Goal: Information Seeking & Learning: Check status

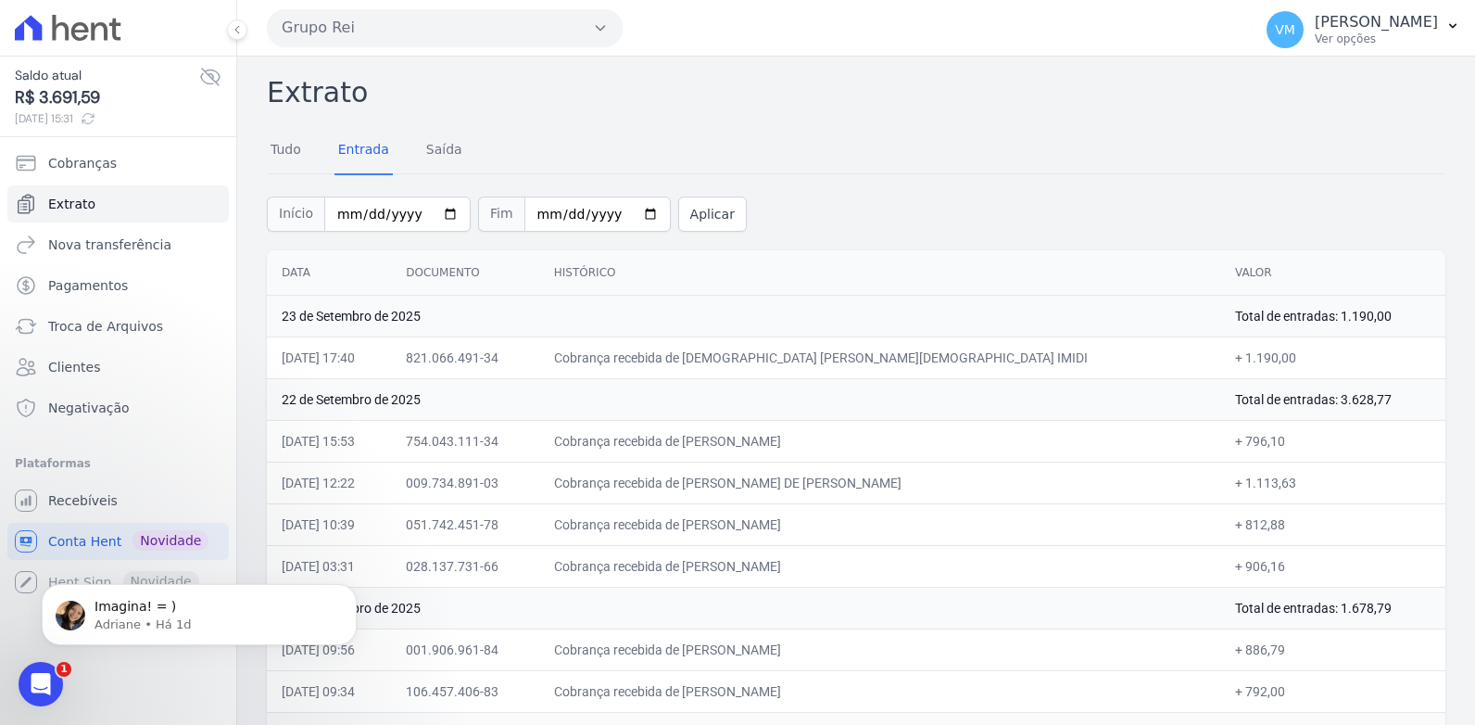
scroll to position [336, 0]
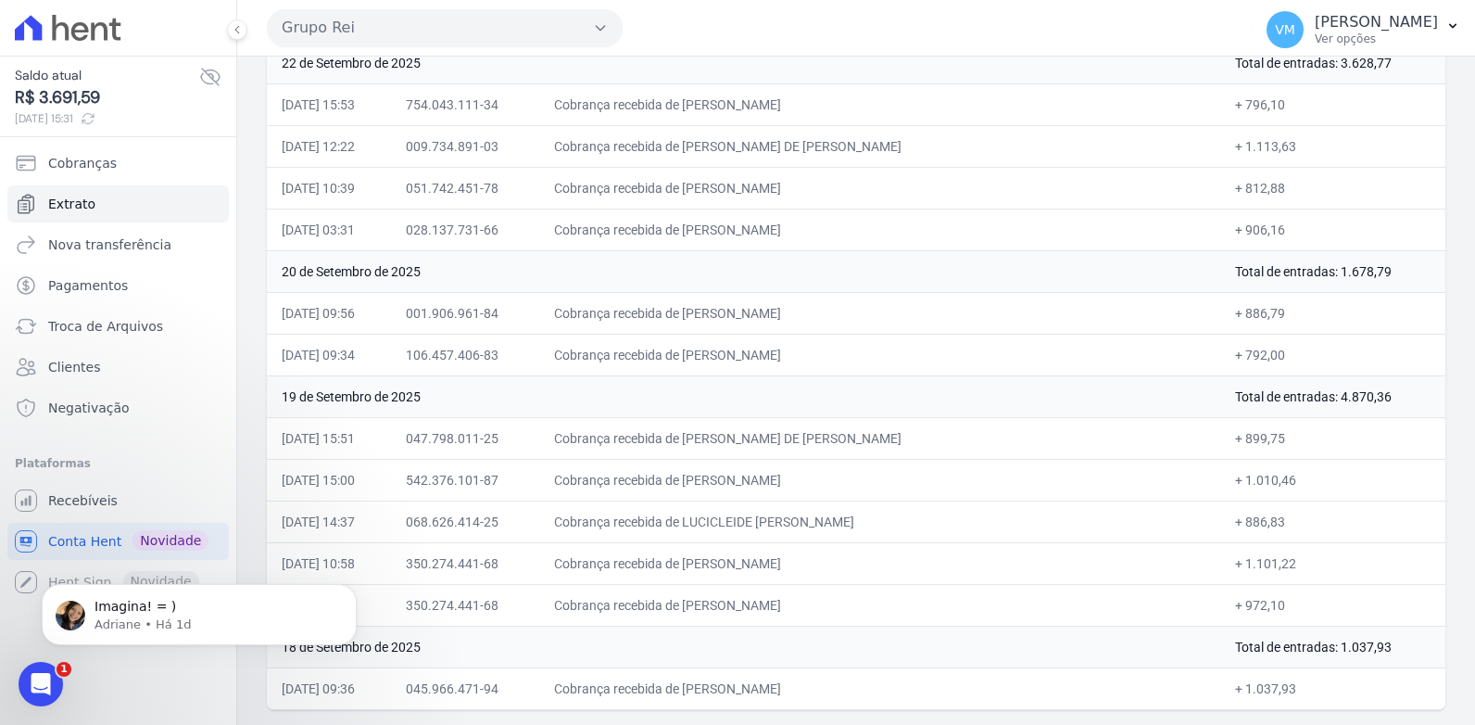
drag, startPoint x: 523, startPoint y: 54, endPoint x: 514, endPoint y: 66, distance: 14.6
click at [522, 57] on div "Grupo Rei Você possui apenas um empreendimento Aplicar VM [PERSON_NAME] Ver opç…" at bounding box center [856, 362] width 1238 height 725
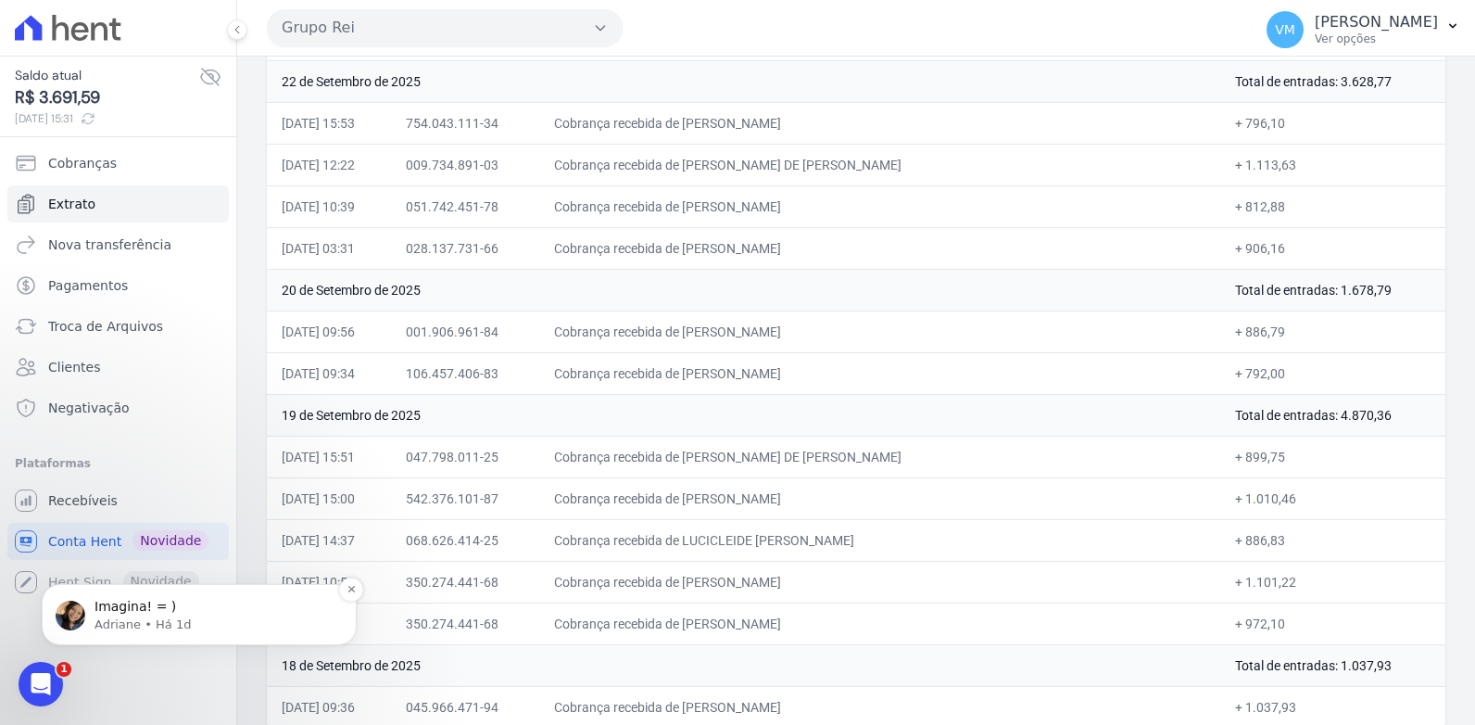
click at [119, 617] on p "Adriane • Há 1d" at bounding box center [214, 624] width 239 height 17
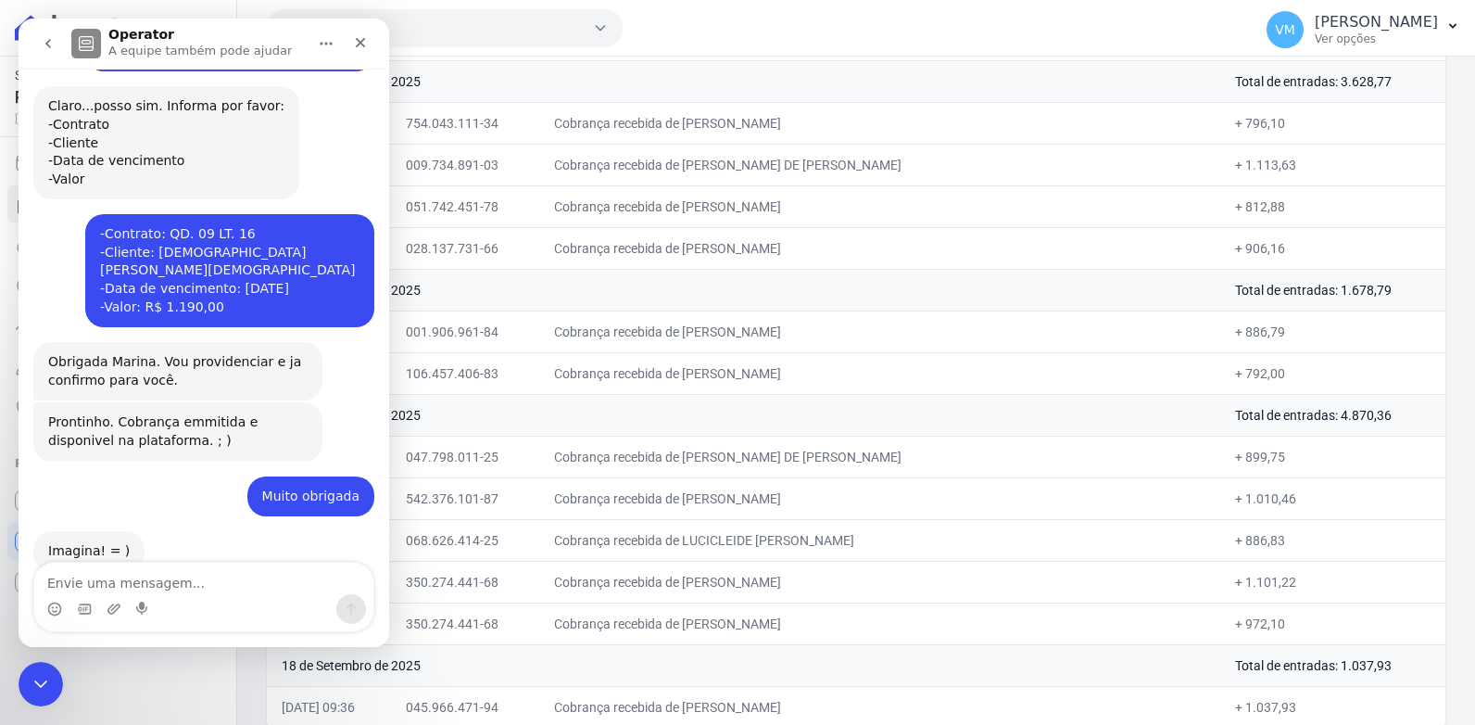
scroll to position [643, 0]
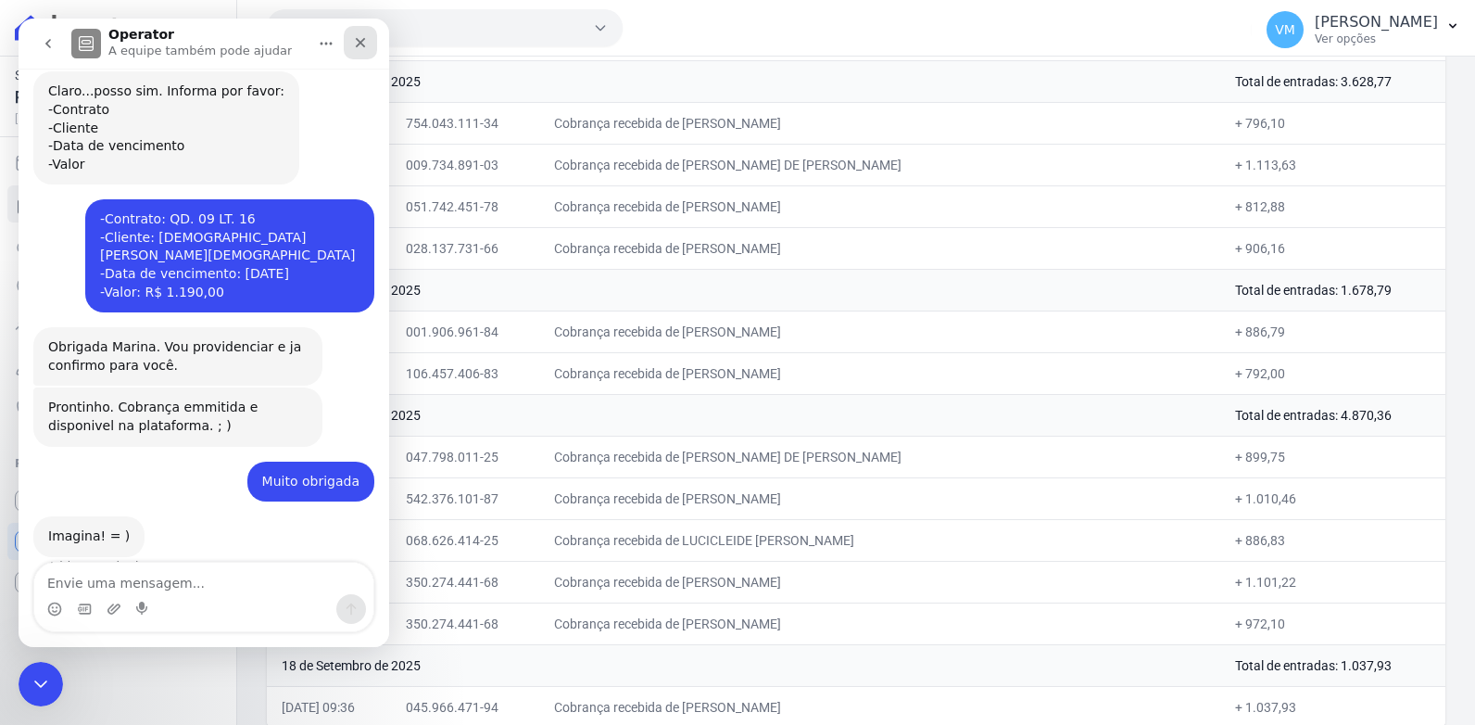
click at [359, 48] on icon "Fechar" at bounding box center [360, 42] width 15 height 15
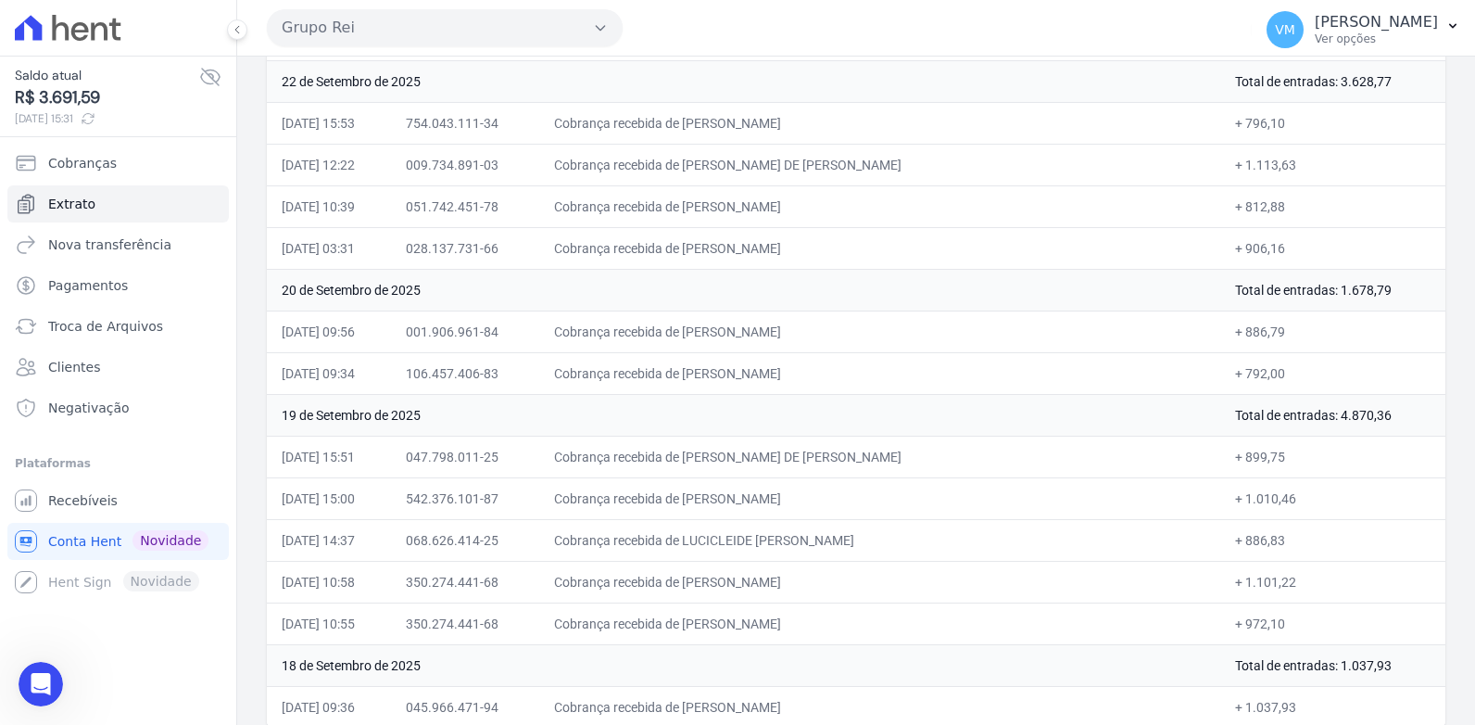
click at [1025, 25] on div "Grupo Rei Você possui apenas um empreendimento Aplicar" at bounding box center [756, 27] width 978 height 57
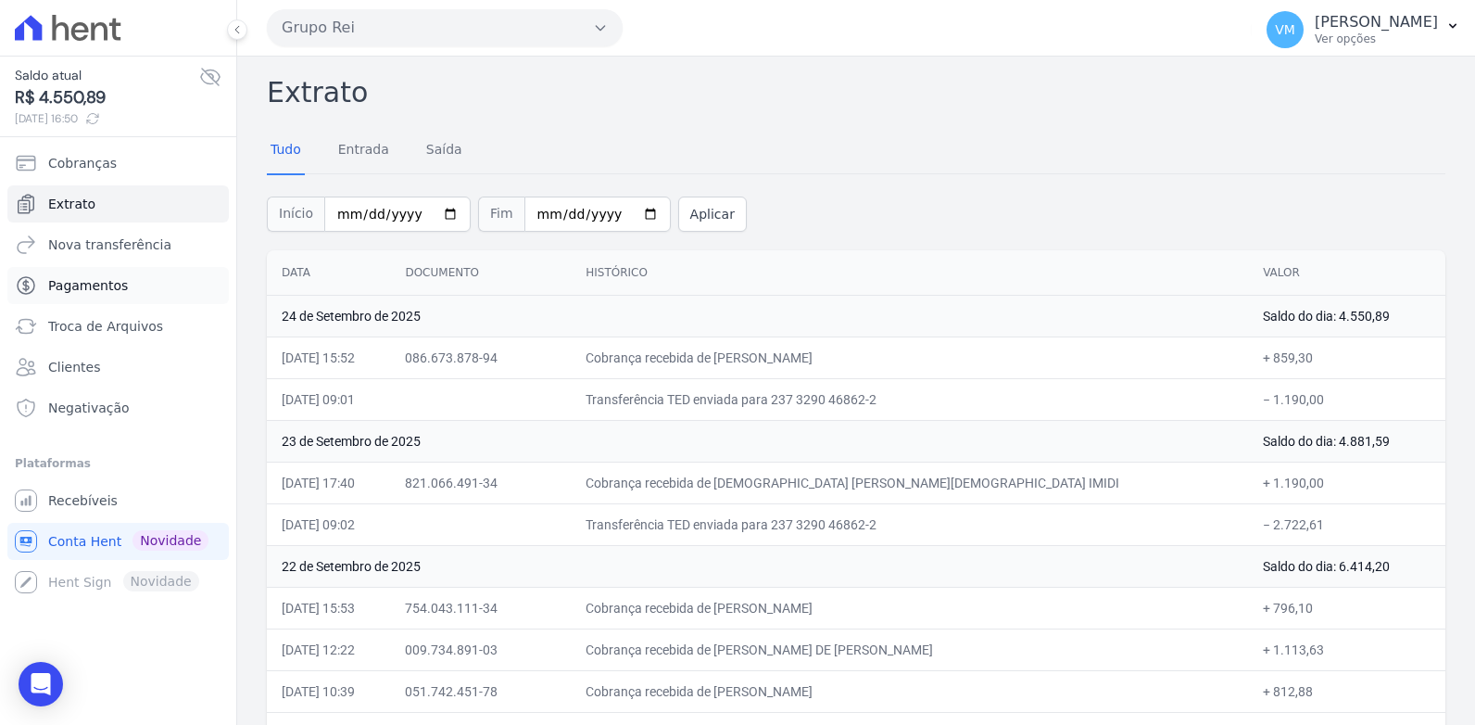
click at [84, 284] on span "Pagamentos" at bounding box center [88, 285] width 80 height 19
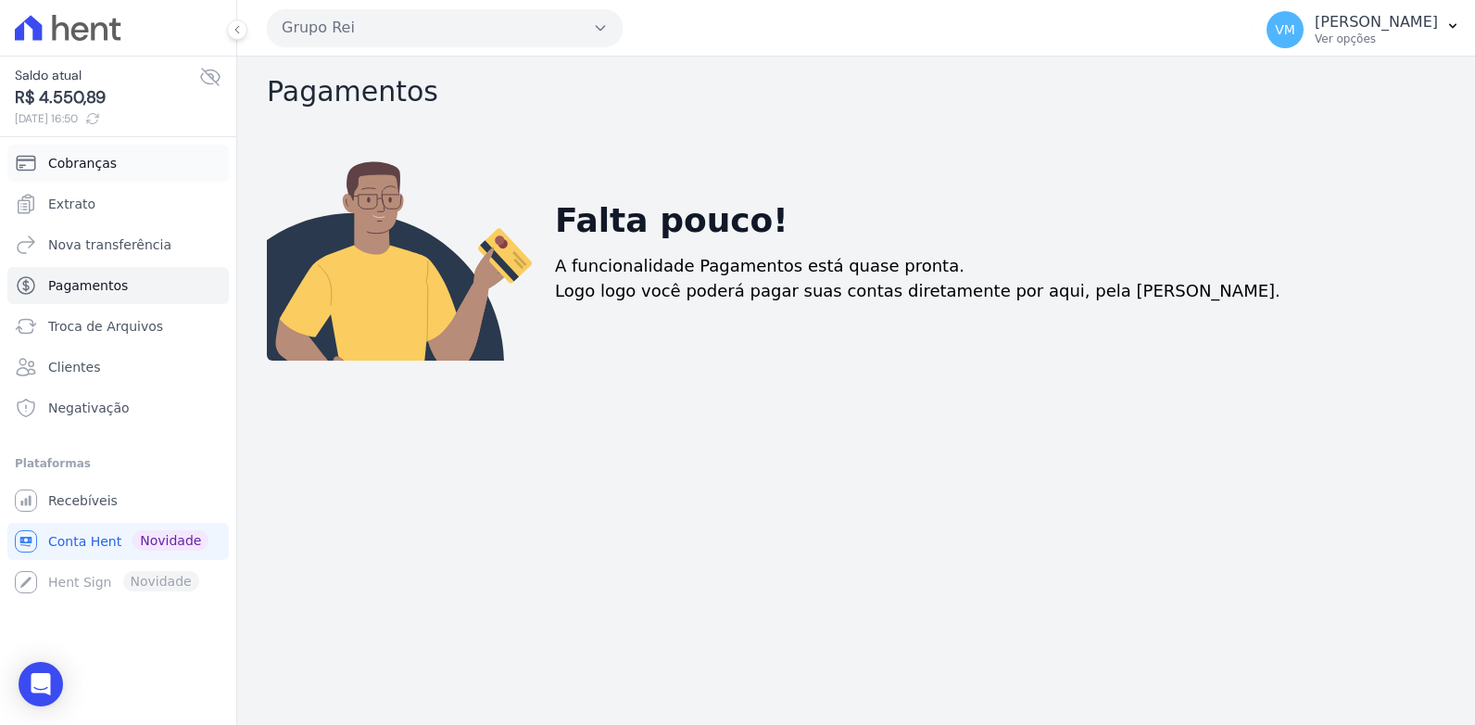
click at [62, 161] on span "Cobranças" at bounding box center [82, 163] width 69 height 19
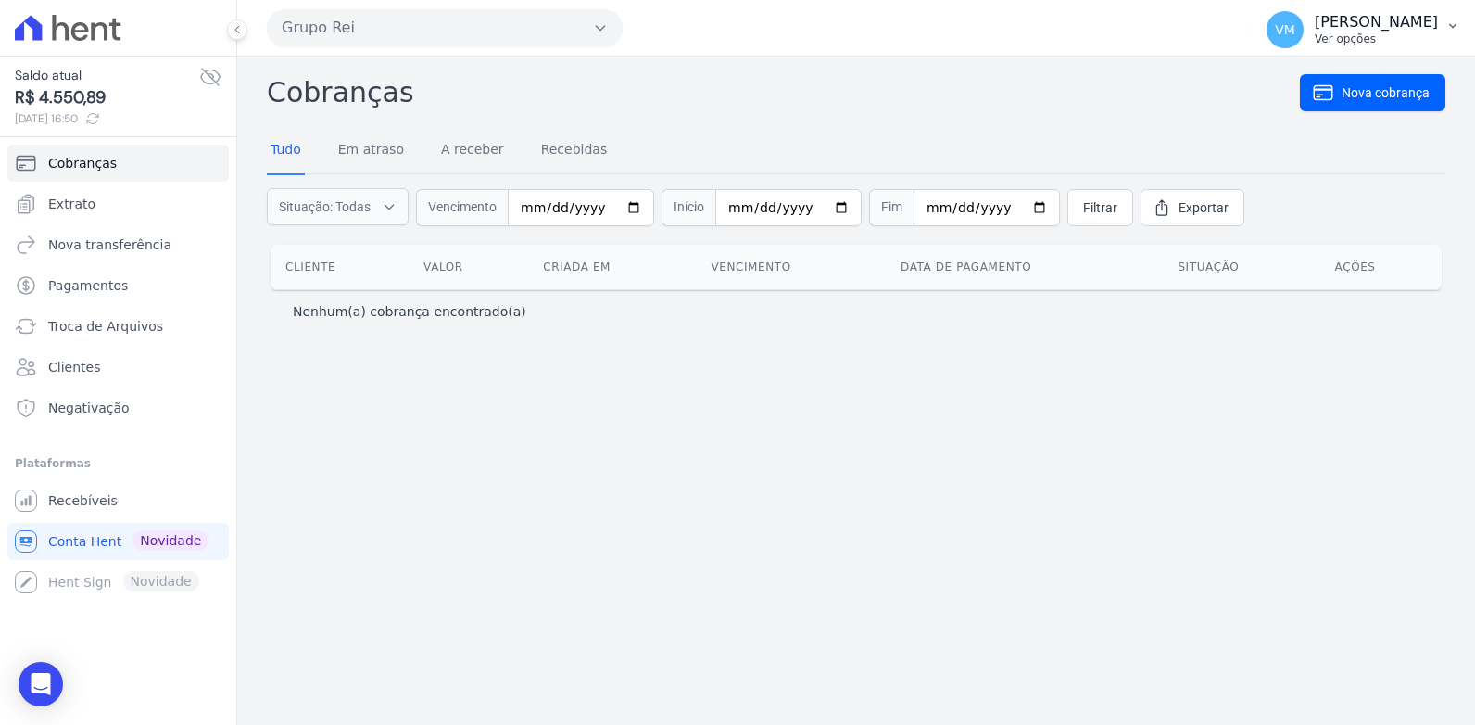
click at [1401, 28] on p "[PERSON_NAME]" at bounding box center [1376, 22] width 123 height 19
click at [1355, 44] on p "Ver opções" at bounding box center [1376, 39] width 123 height 15
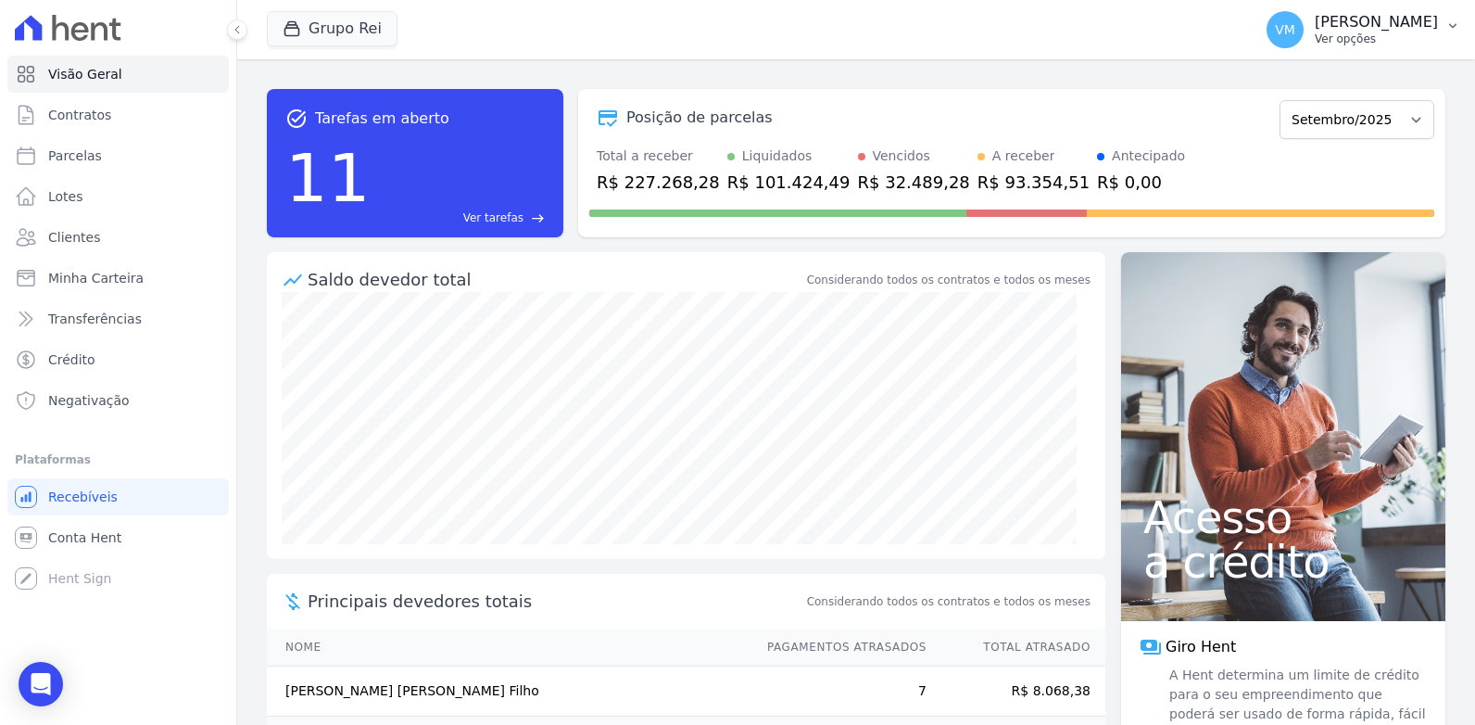
click at [1374, 34] on p "Ver opções" at bounding box center [1376, 39] width 123 height 15
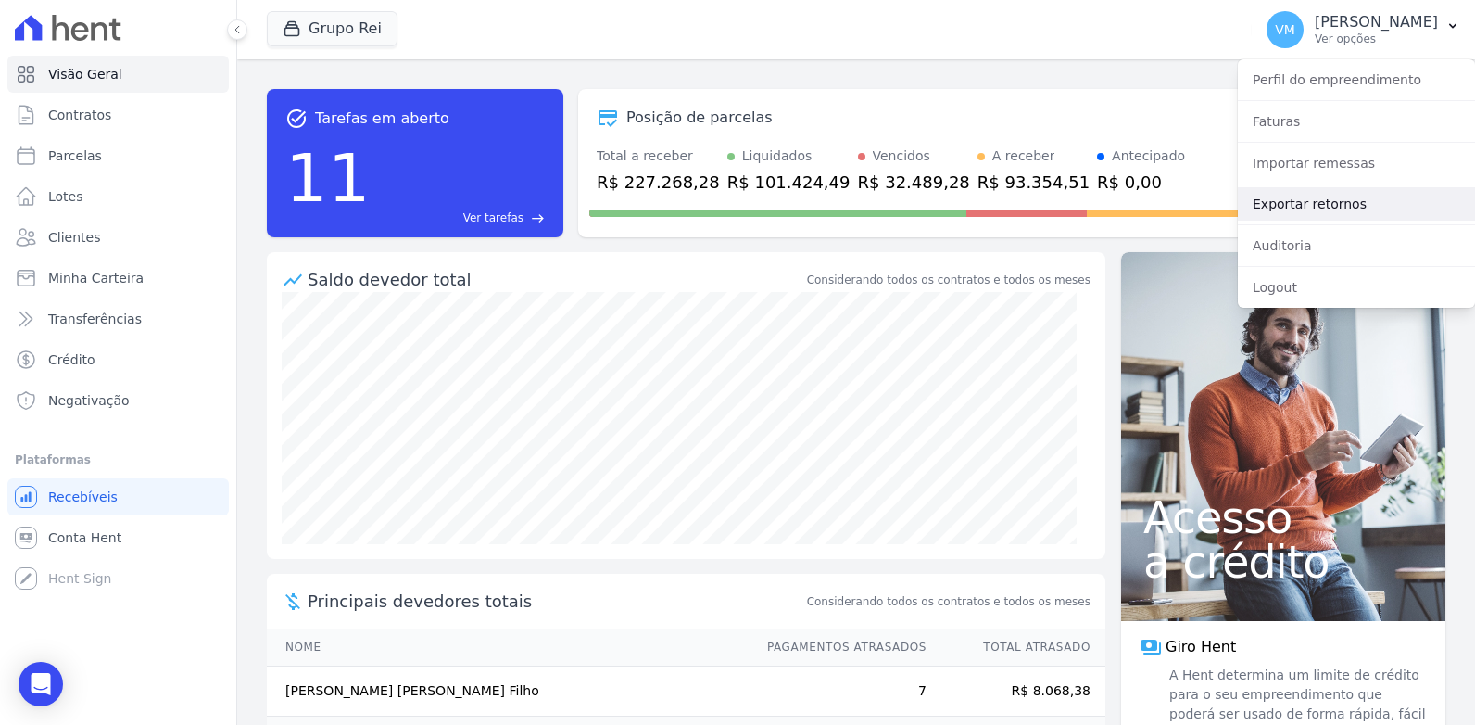
click at [1272, 208] on link "Exportar retornos" at bounding box center [1356, 203] width 237 height 33
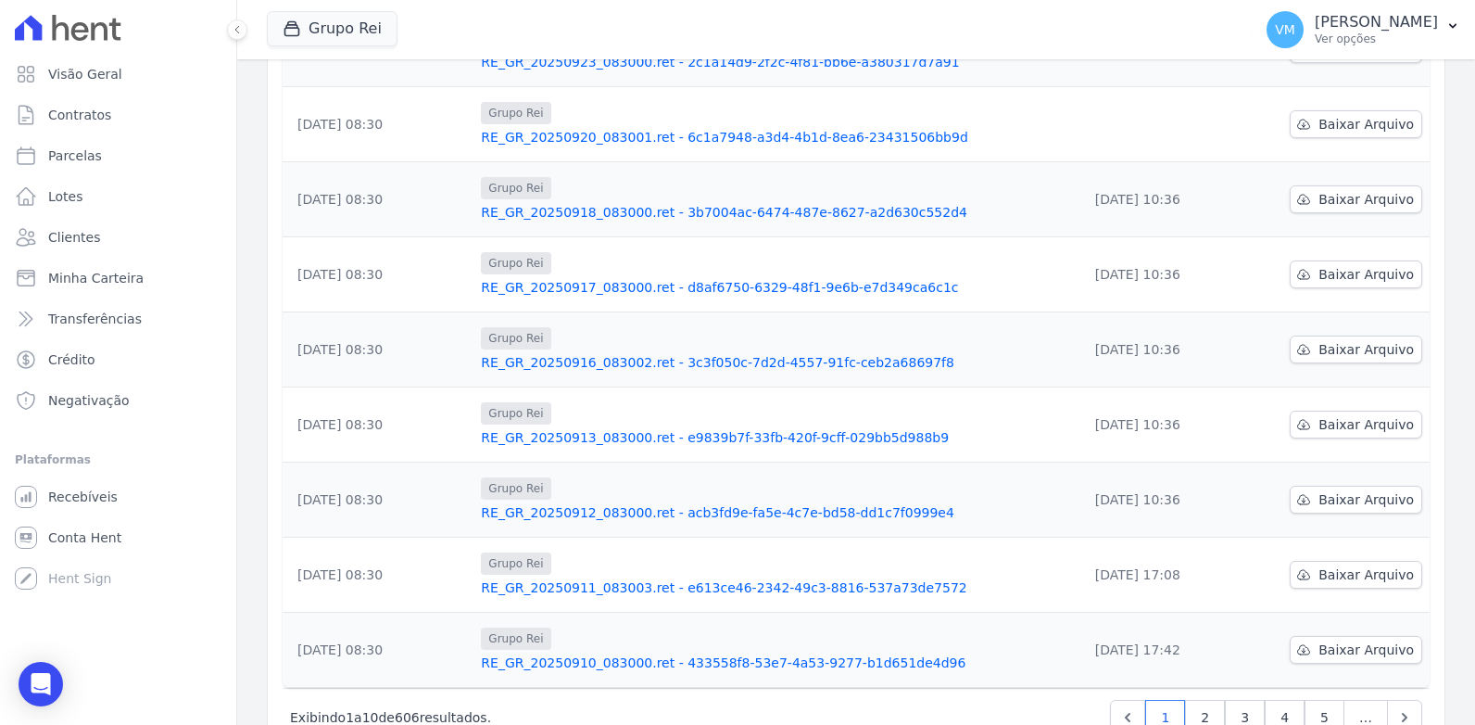
scroll to position [354, 0]
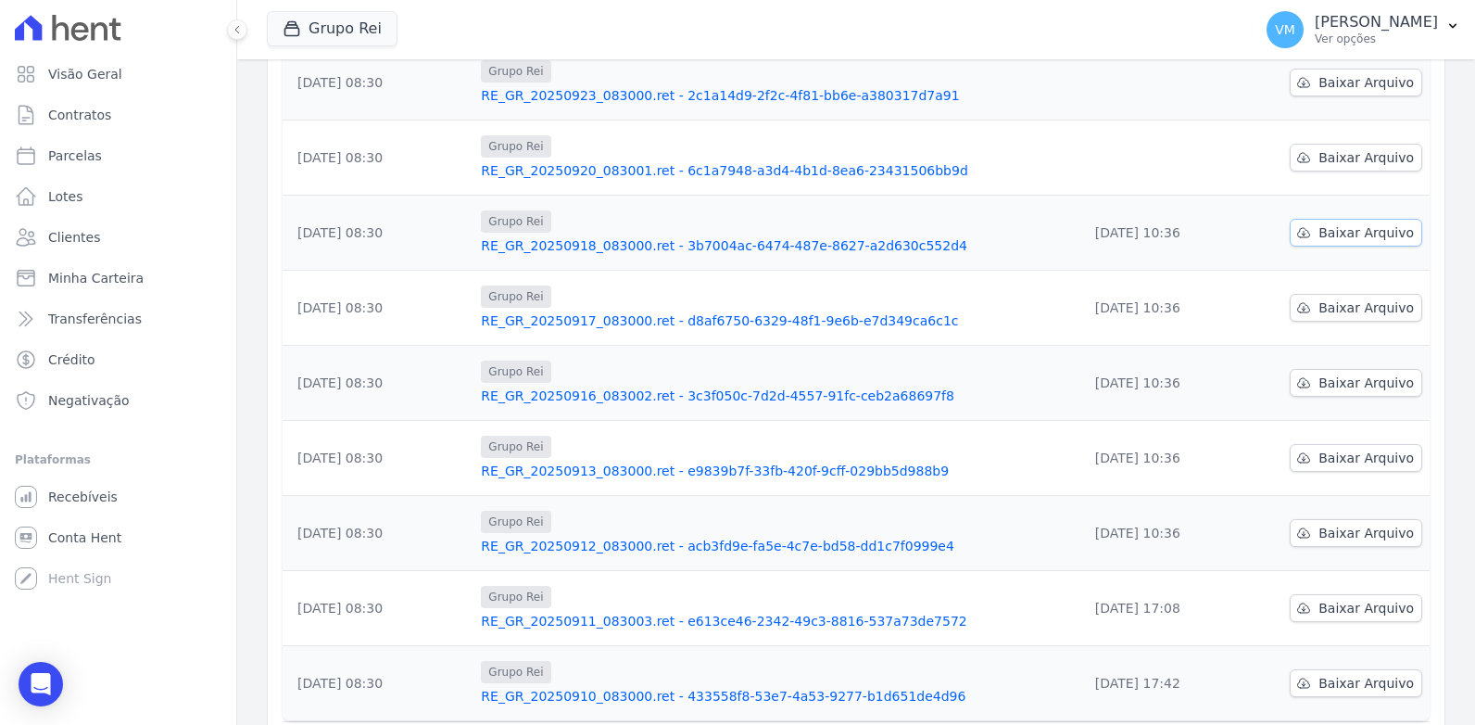
click at [1347, 229] on span "Baixar Arquivo" at bounding box center [1365, 232] width 95 height 19
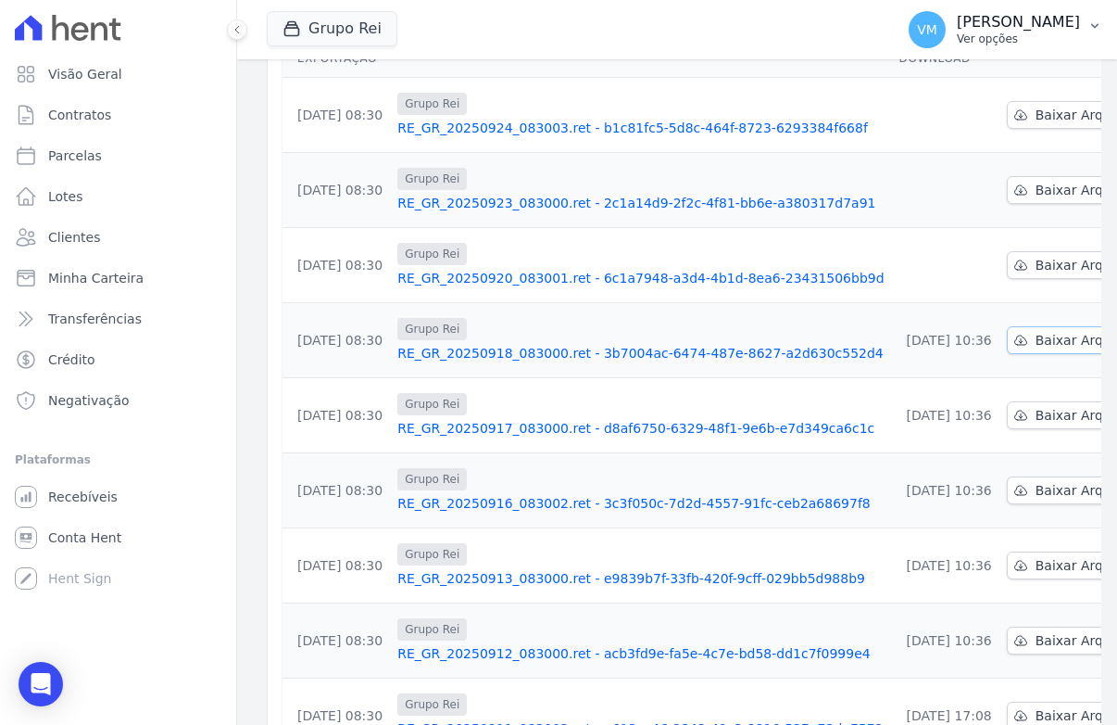
scroll to position [261, 0]
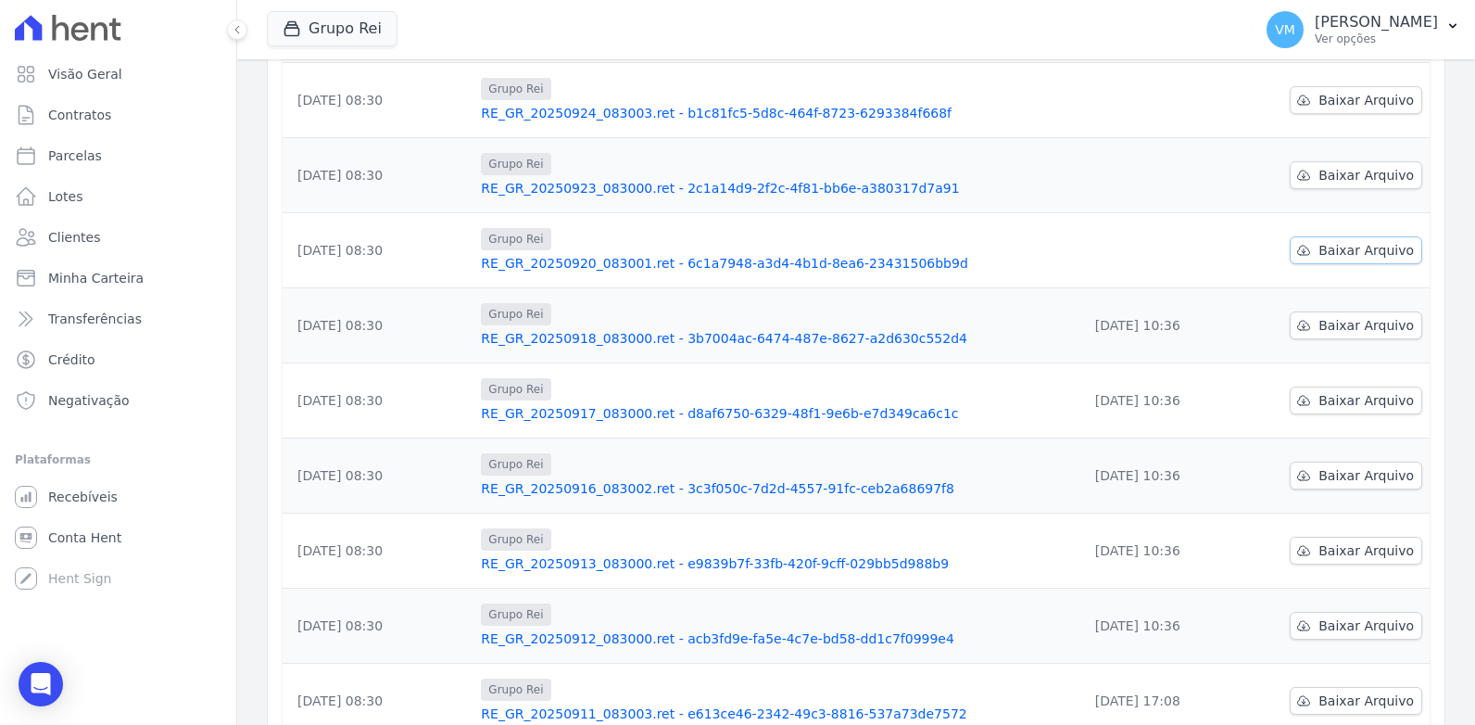
click at [1346, 240] on link "Baixar Arquivo" at bounding box center [1356, 250] width 132 height 28
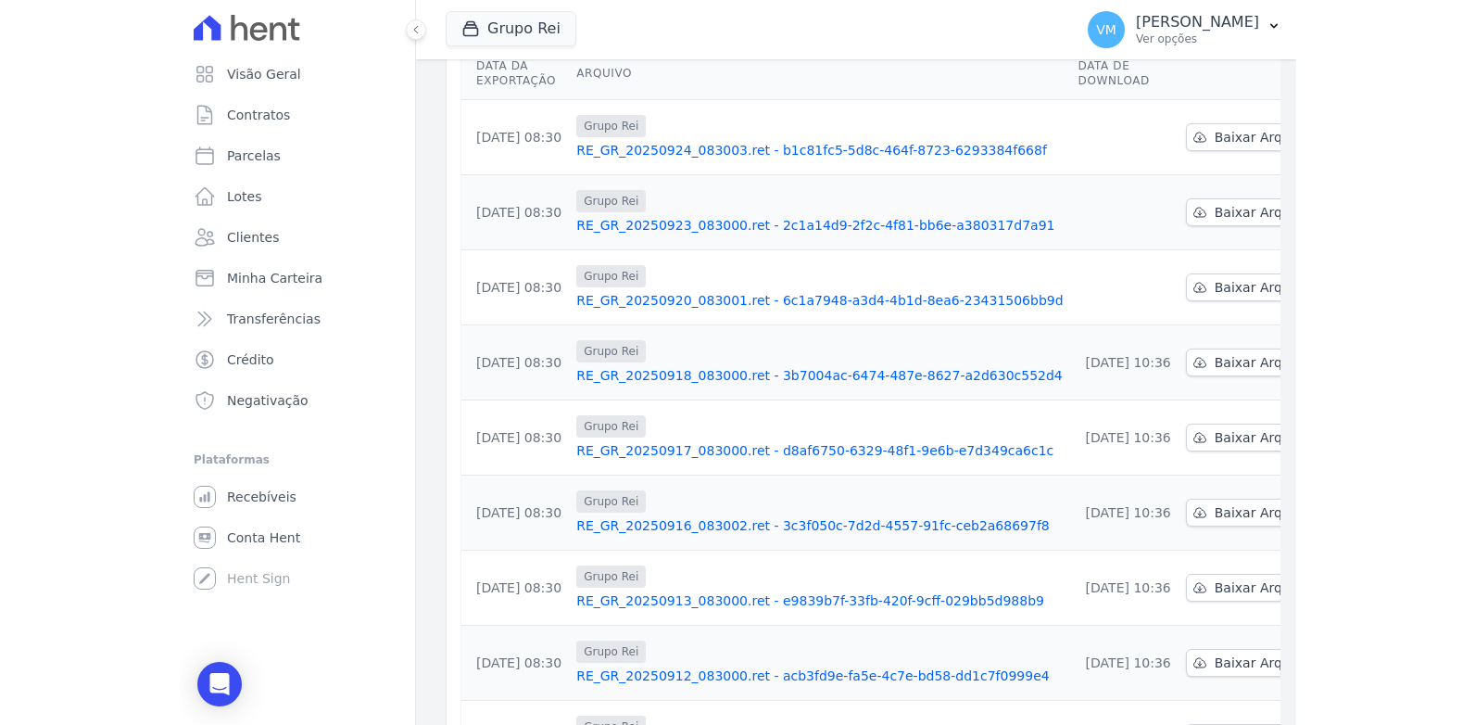
scroll to position [284, 0]
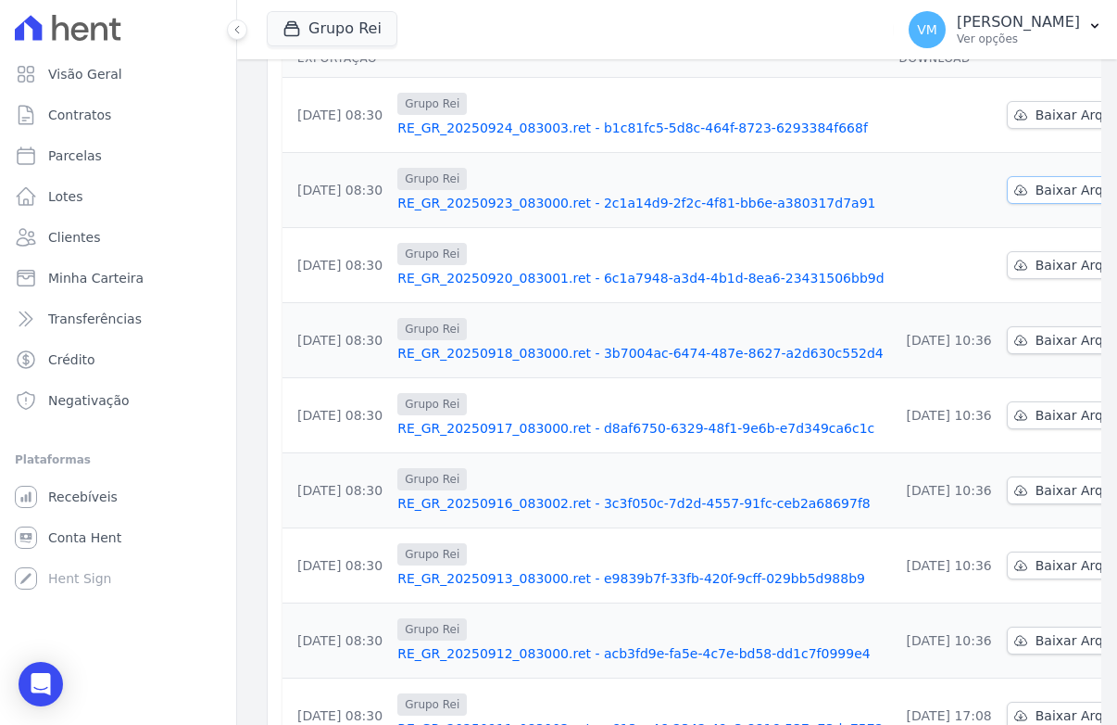
click at [1036, 193] on span "Baixar Arquivo" at bounding box center [1083, 190] width 95 height 19
click at [1007, 108] on link "Baixar Arquivo" at bounding box center [1073, 115] width 132 height 28
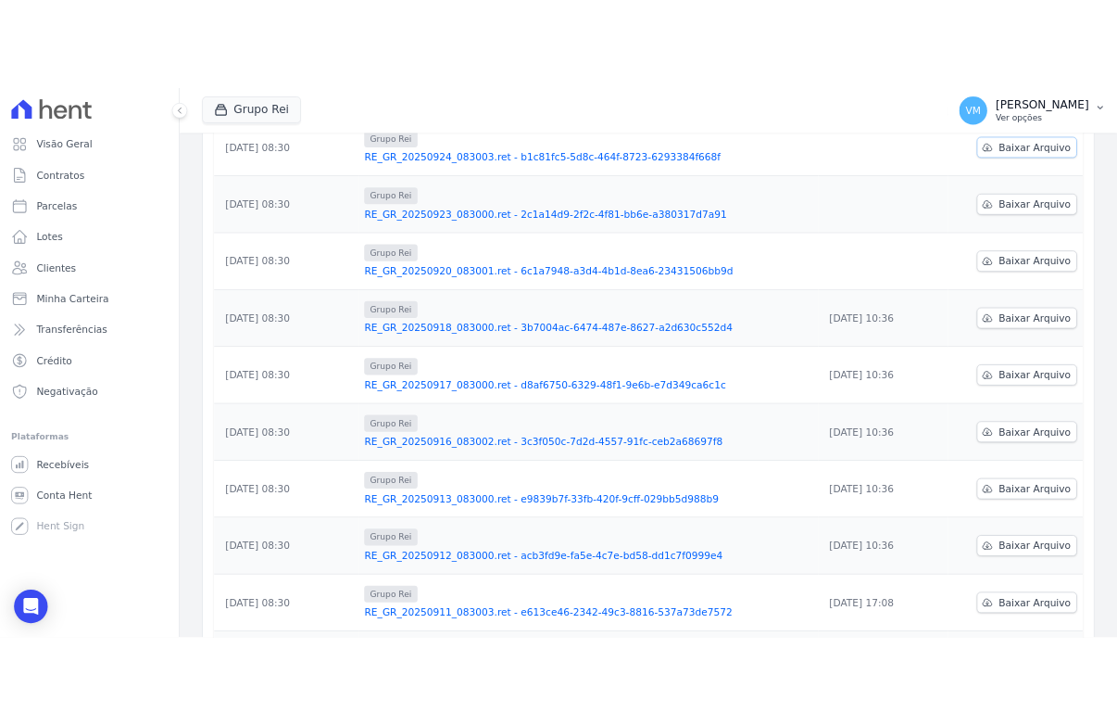
scroll to position [261, 0]
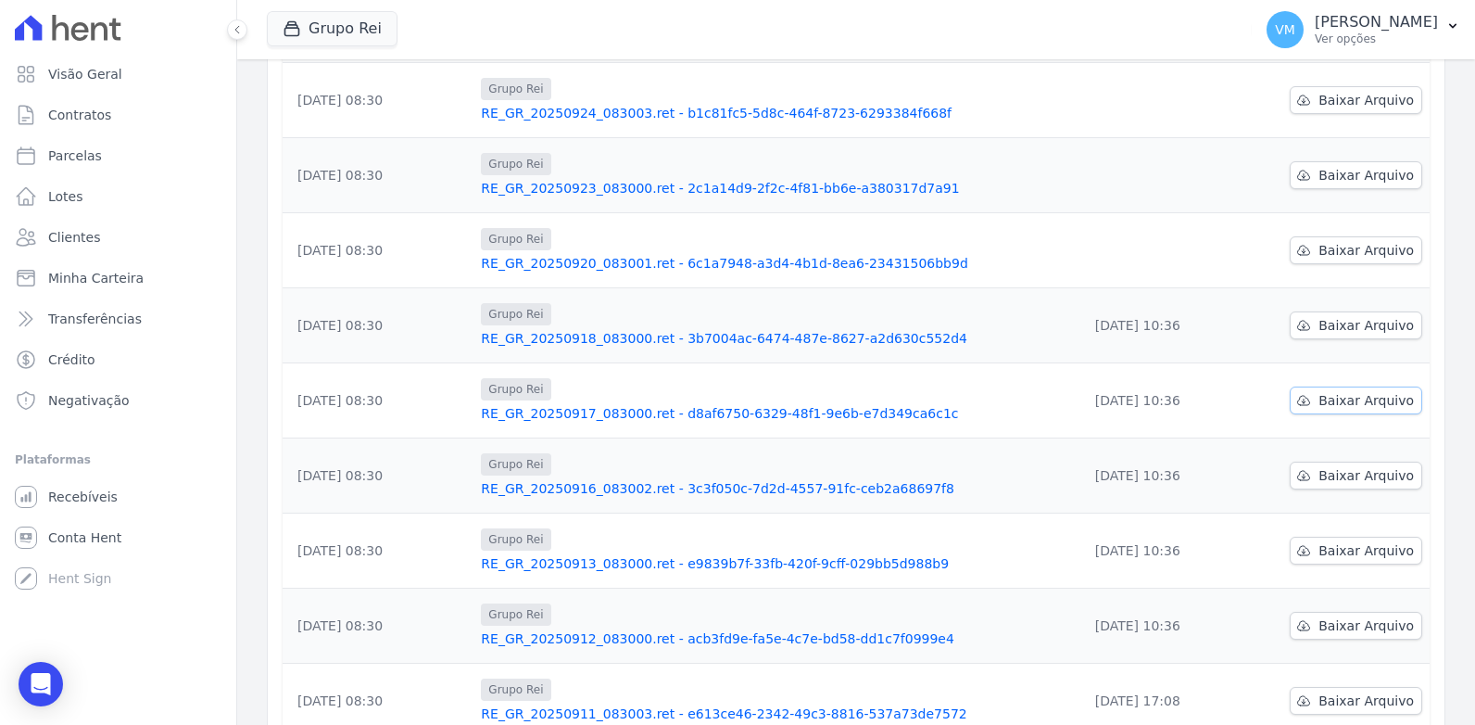
click at [1362, 397] on span "Baixar Arquivo" at bounding box center [1365, 400] width 95 height 19
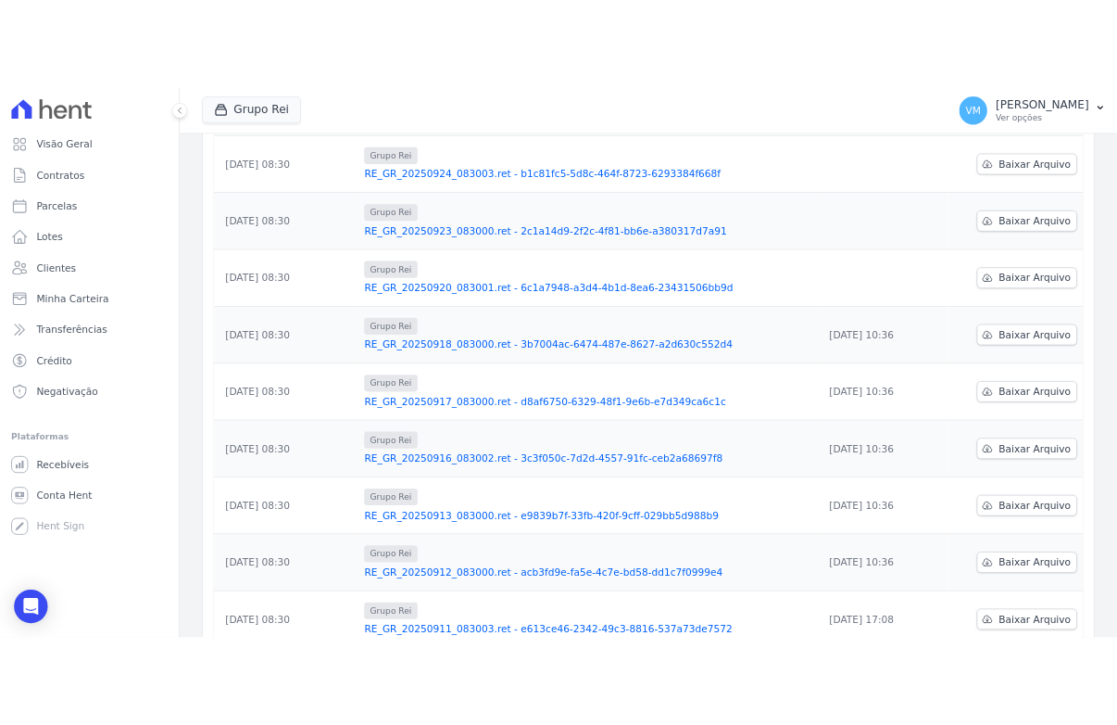
scroll to position [284, 0]
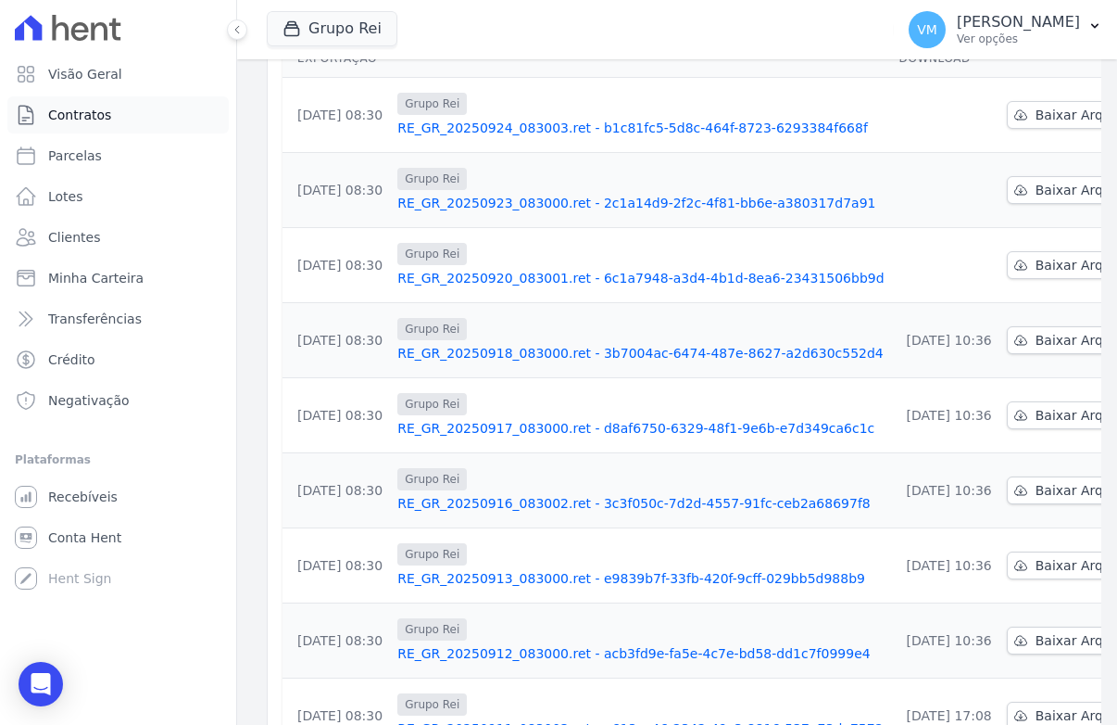
click at [73, 115] on span "Contratos" at bounding box center [79, 115] width 63 height 19
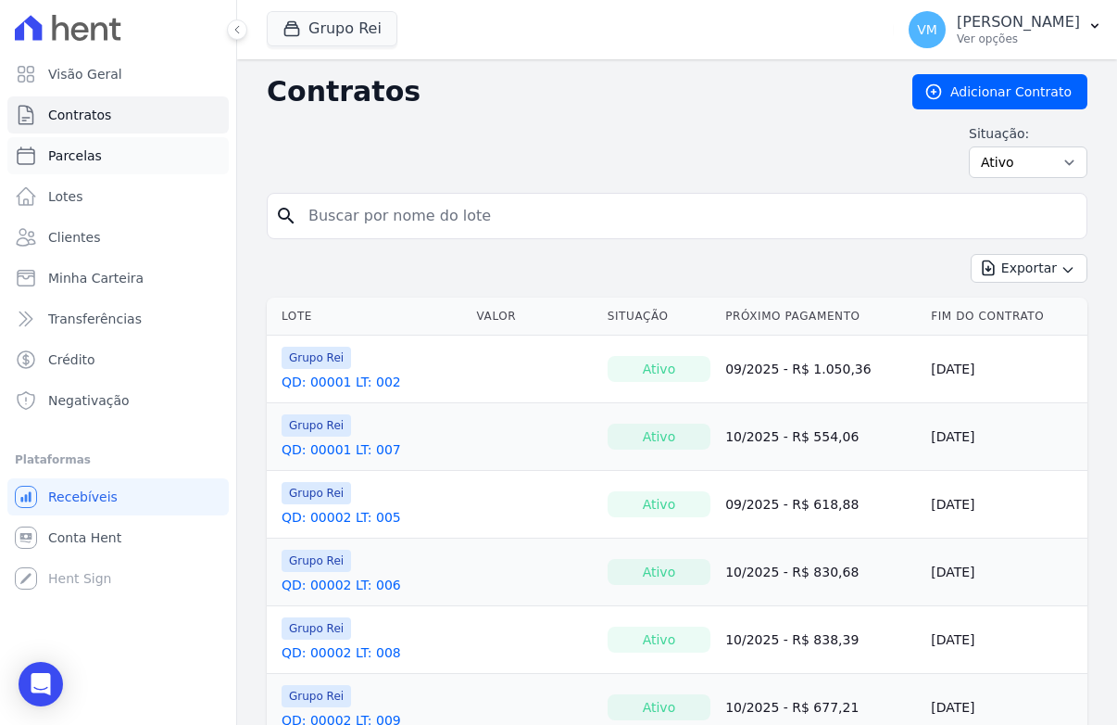
click at [77, 156] on span "Parcelas" at bounding box center [75, 155] width 54 height 19
click at [69, 157] on span "Parcelas" at bounding box center [75, 155] width 54 height 19
select select
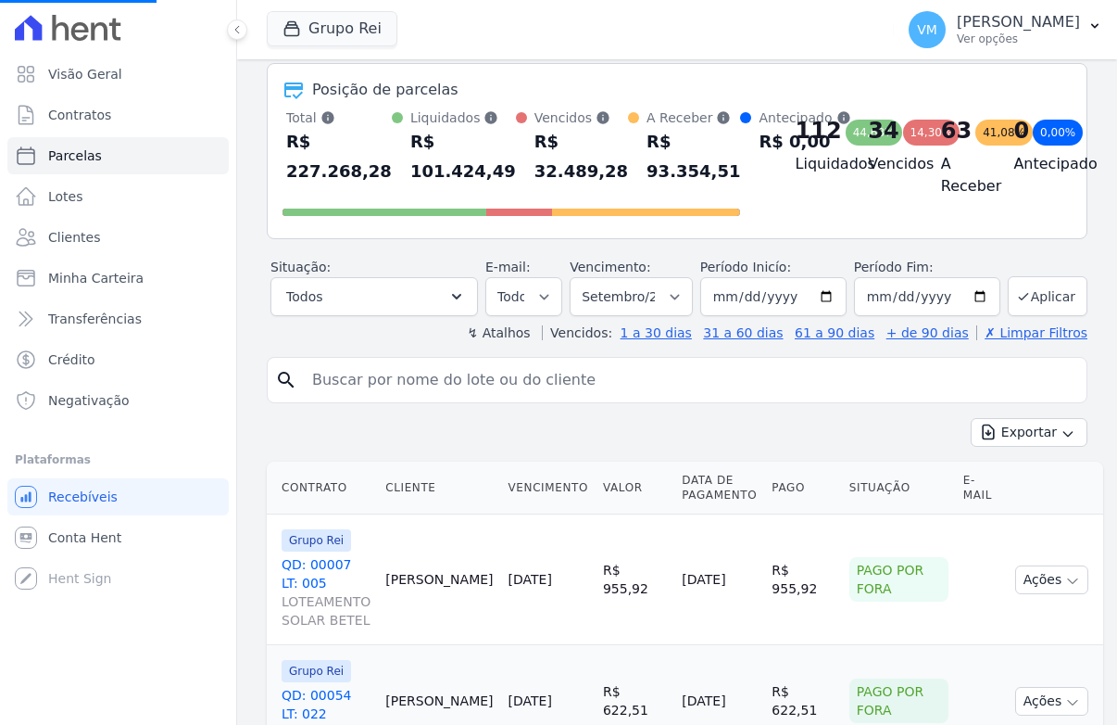
scroll to position [278, 0]
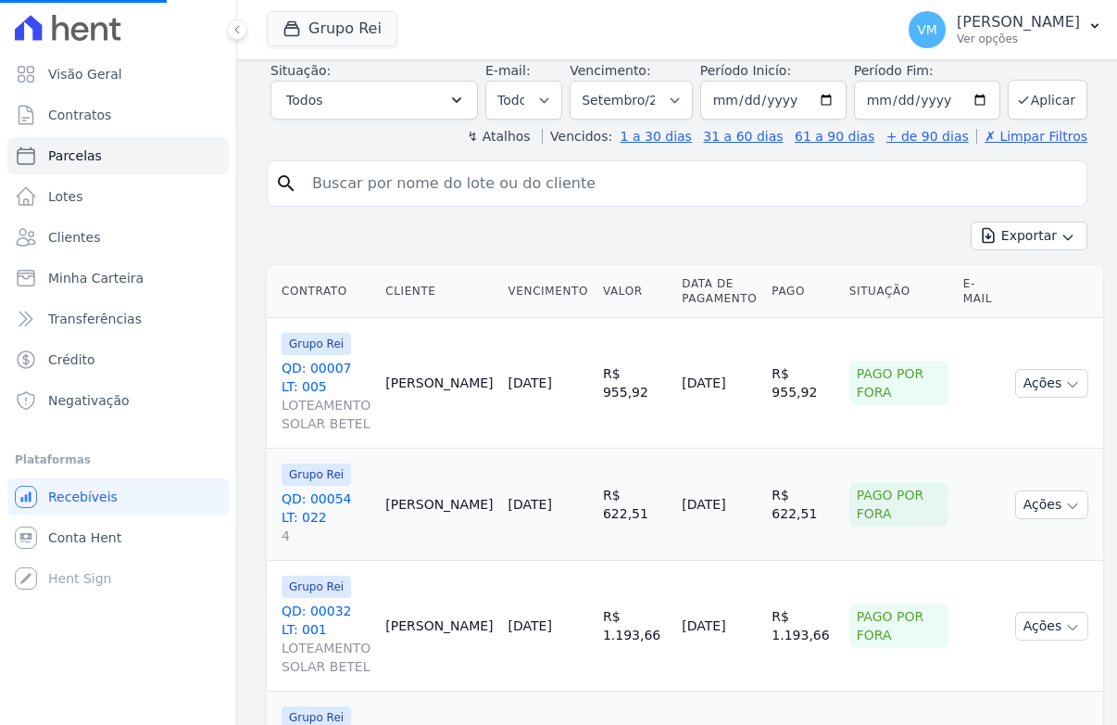
click at [375, 202] on input "search" at bounding box center [690, 183] width 778 height 37
select select
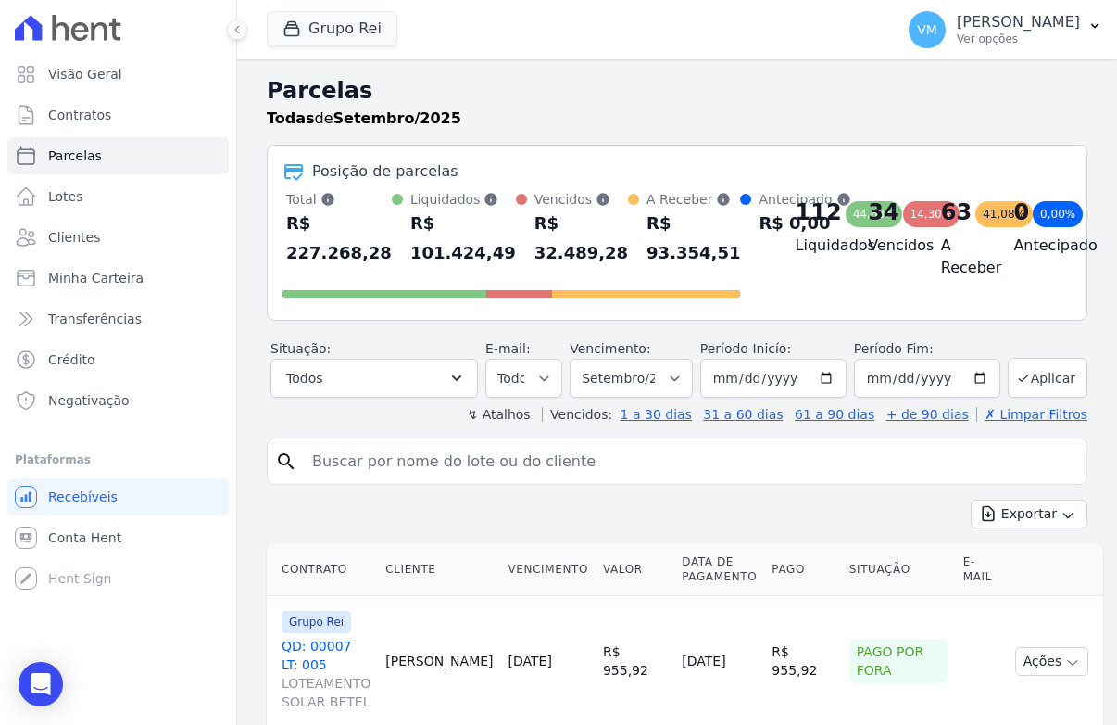
click at [402, 480] on input "search" at bounding box center [690, 461] width 778 height 37
paste input "CRISTIANE MARIA DE JESUS IMIDIO"
type input "CRISTIANE MARIA DE JESUS IMIDIO"
click at [837, 460] on div "search CRISTIANE MARIA DE JESUS IMIDIO" at bounding box center [677, 461] width 821 height 46
click at [563, 480] on input "CRISTIANE MARIA DE JESUS IMIDIO" at bounding box center [690, 461] width 778 height 37
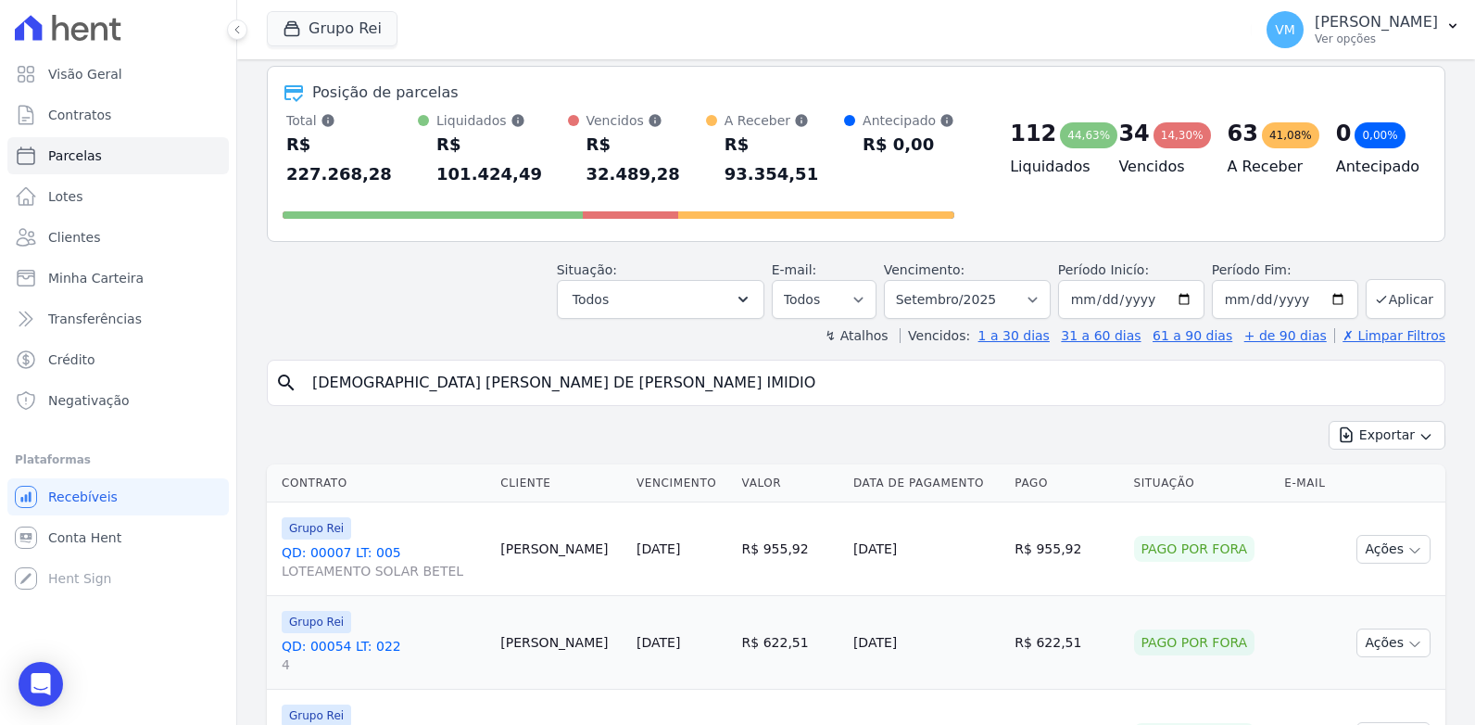
scroll to position [185, 0]
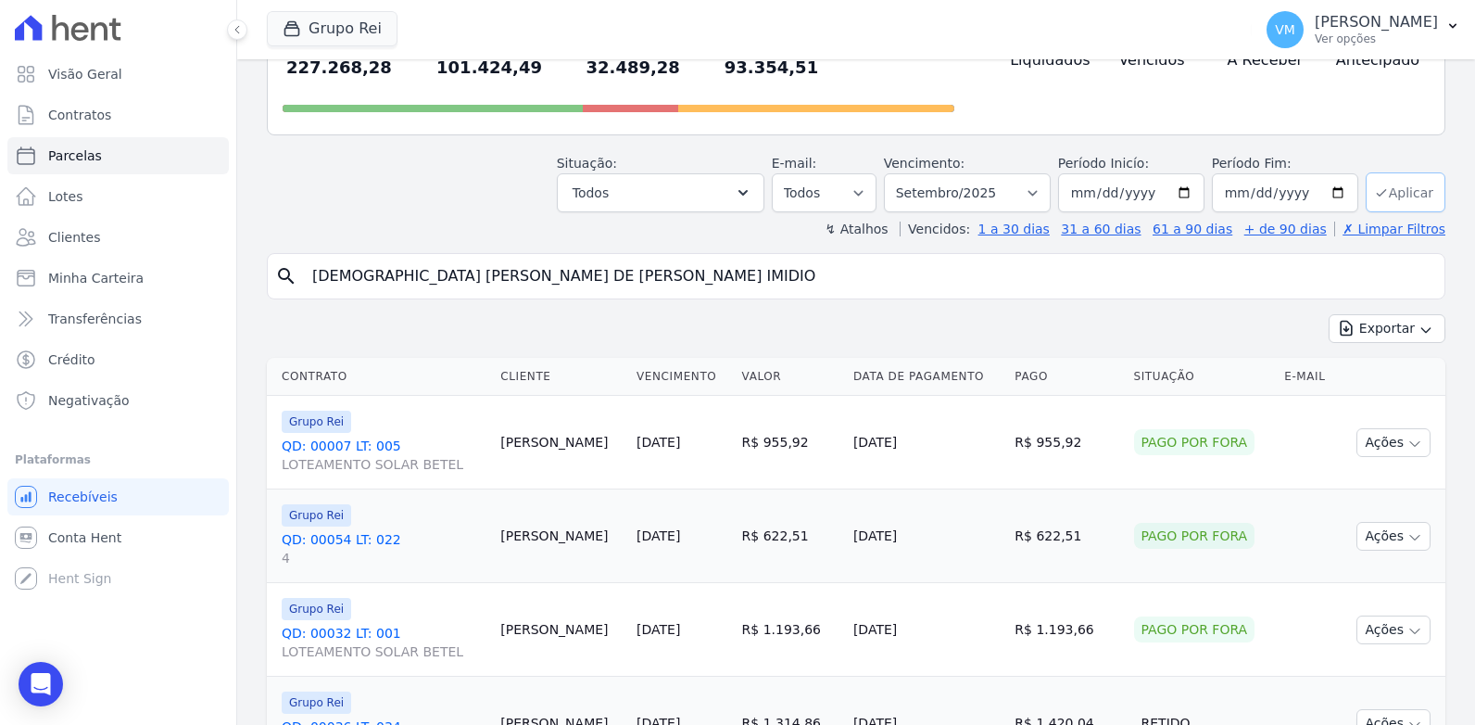
click at [1409, 172] on button "Aplicar" at bounding box center [1406, 192] width 80 height 40
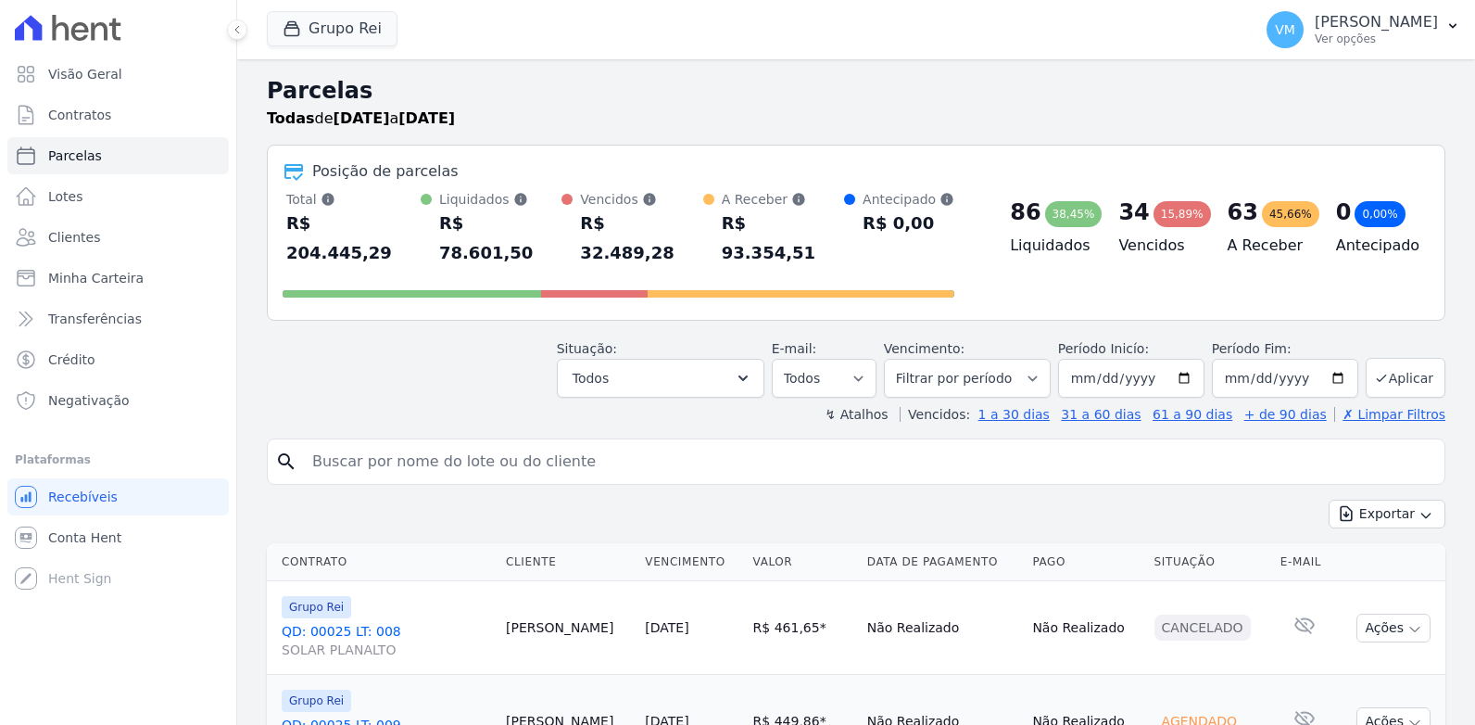
select select
click at [419, 443] on input "search" at bounding box center [869, 461] width 1136 height 37
paste input "[DEMOGRAPHIC_DATA] [PERSON_NAME] DE [PERSON_NAME] IMIDIO"
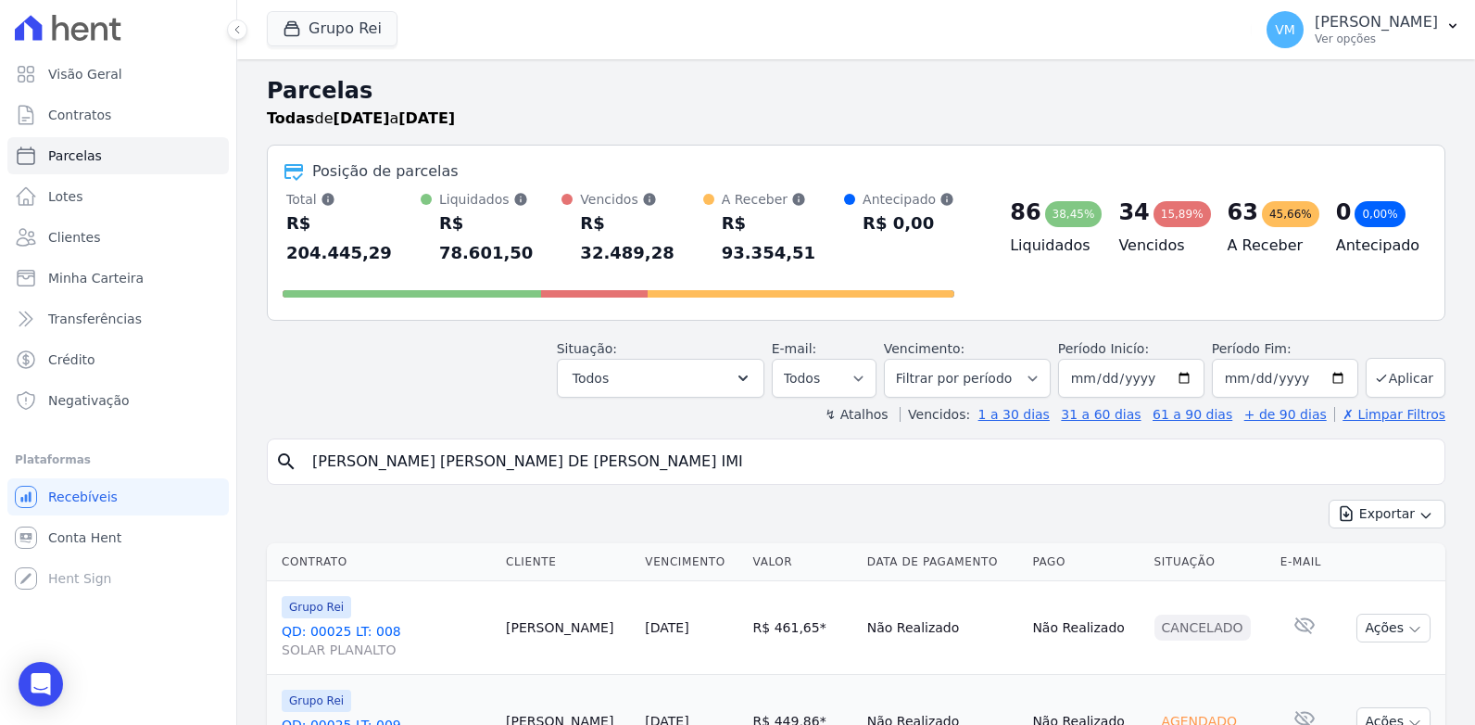
type input "[DEMOGRAPHIC_DATA] [PERSON_NAME] DE [PERSON_NAME] IMIDIO"
click at [1395, 358] on button "Aplicar" at bounding box center [1406, 378] width 80 height 40
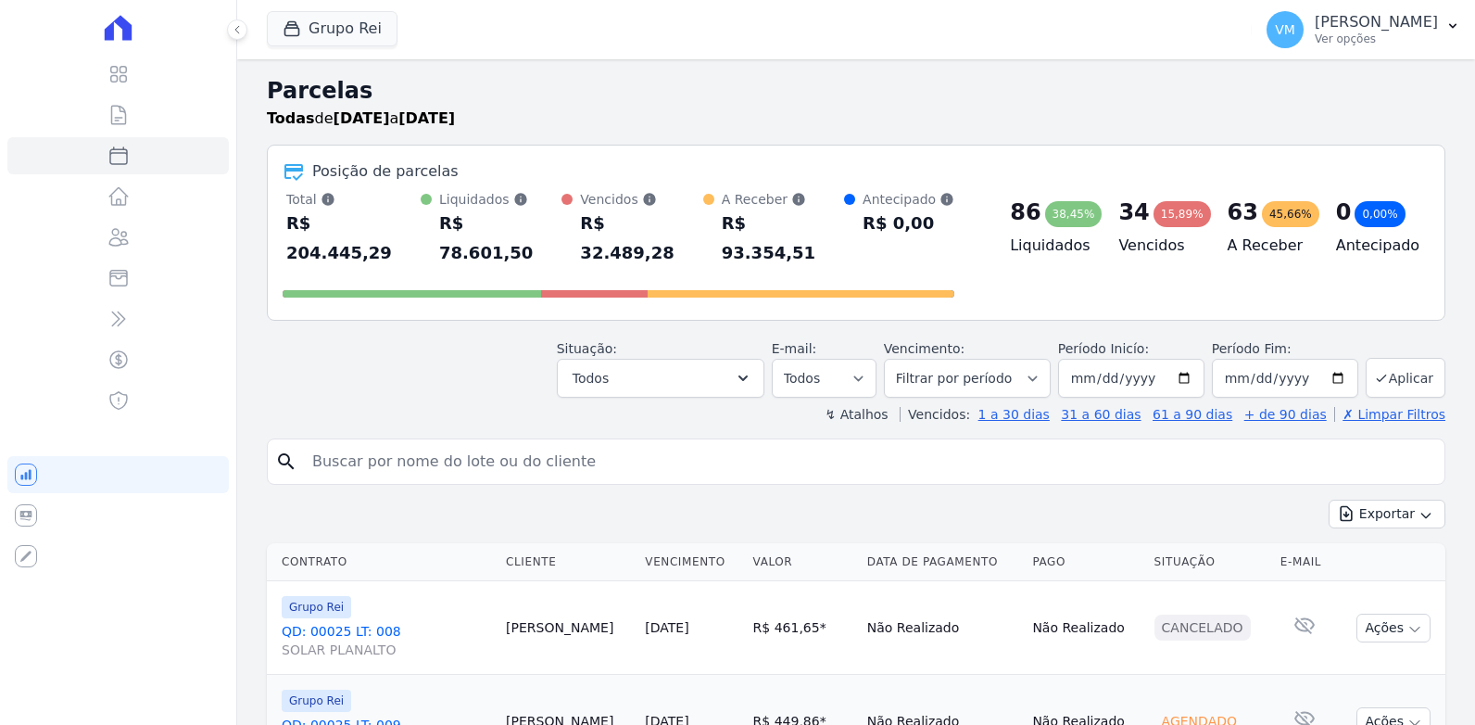
select select
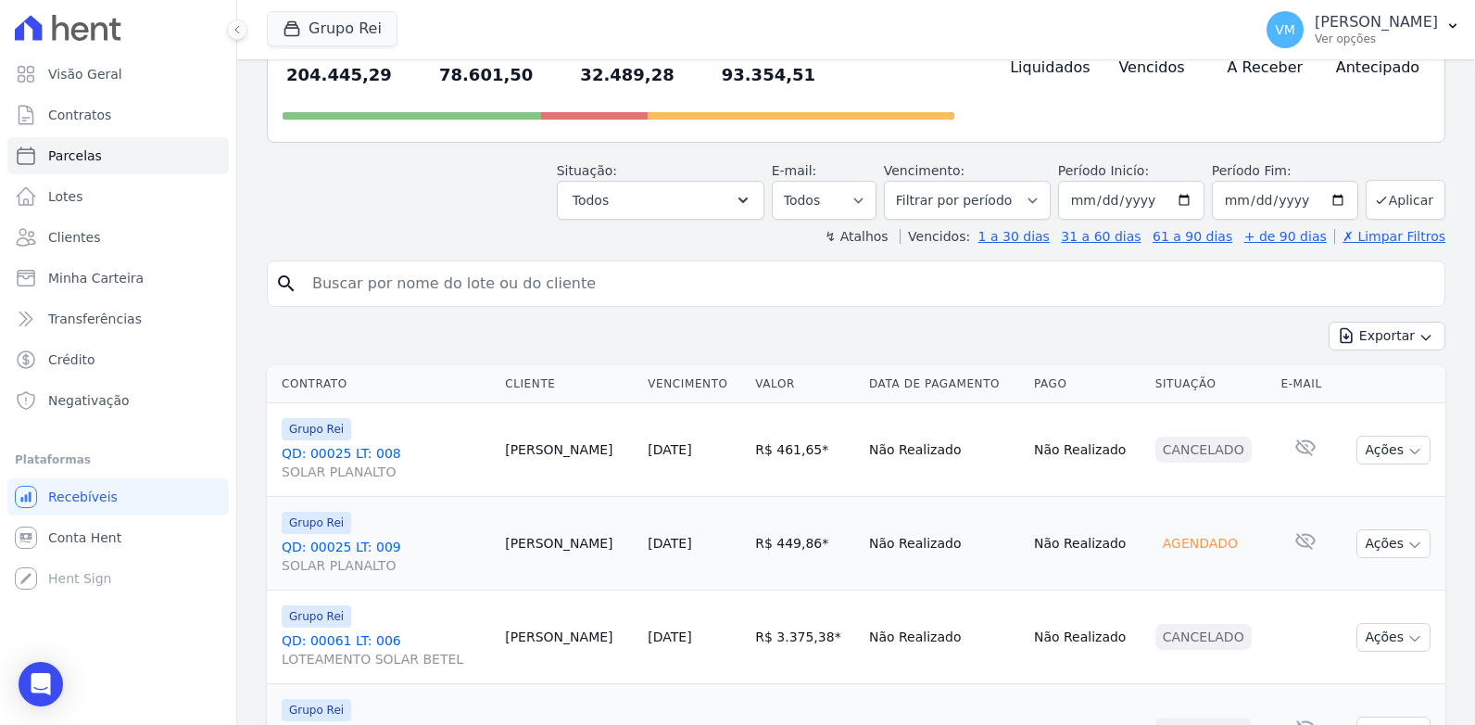
scroll to position [185, 0]
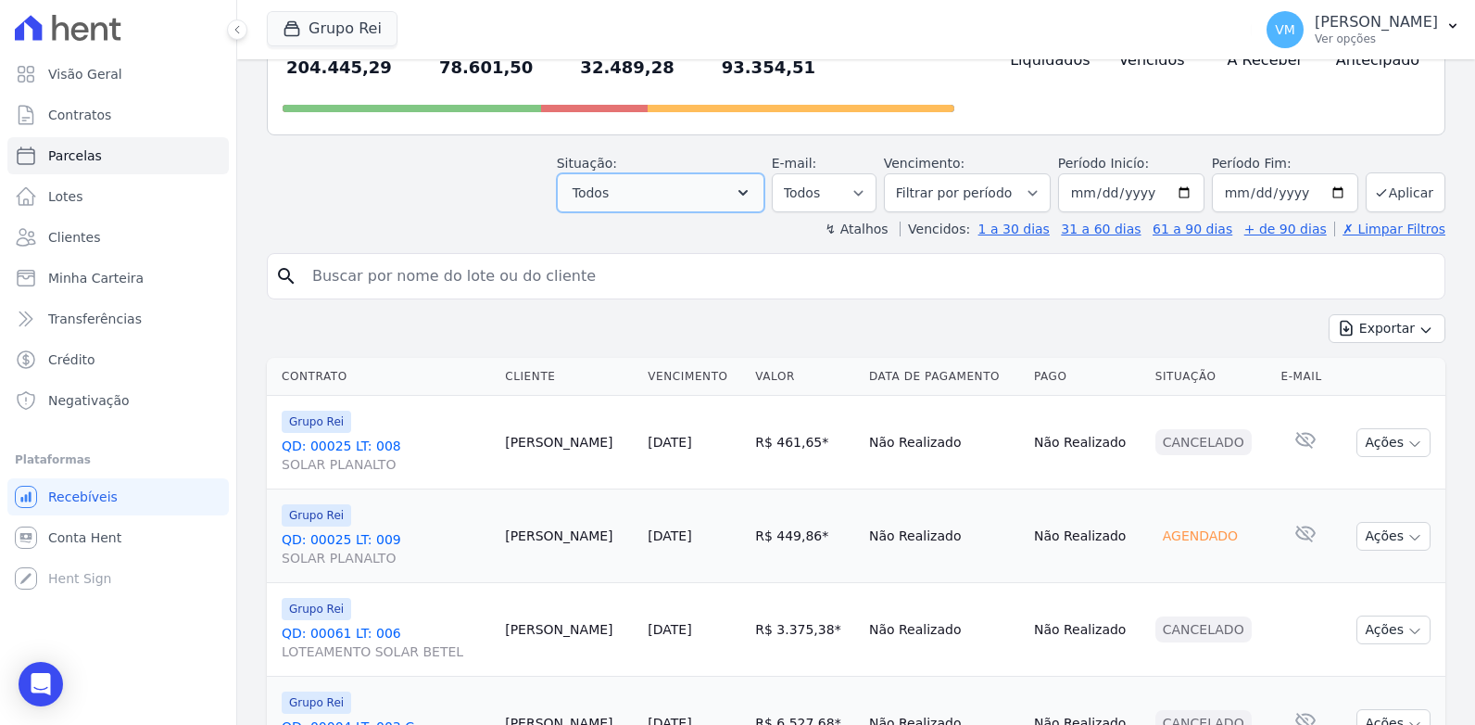
click at [641, 173] on button "Todos" at bounding box center [661, 192] width 208 height 39
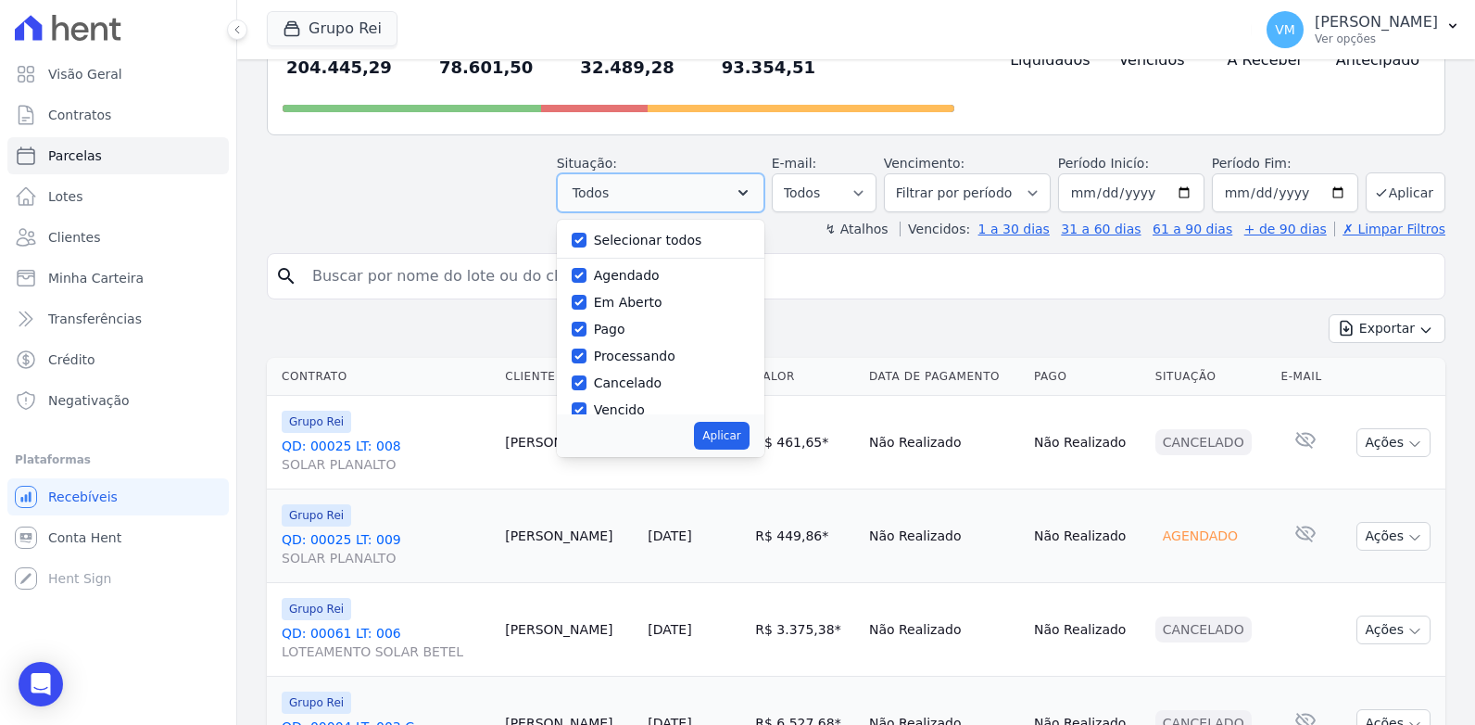
click at [641, 173] on button "Todos" at bounding box center [661, 192] width 208 height 39
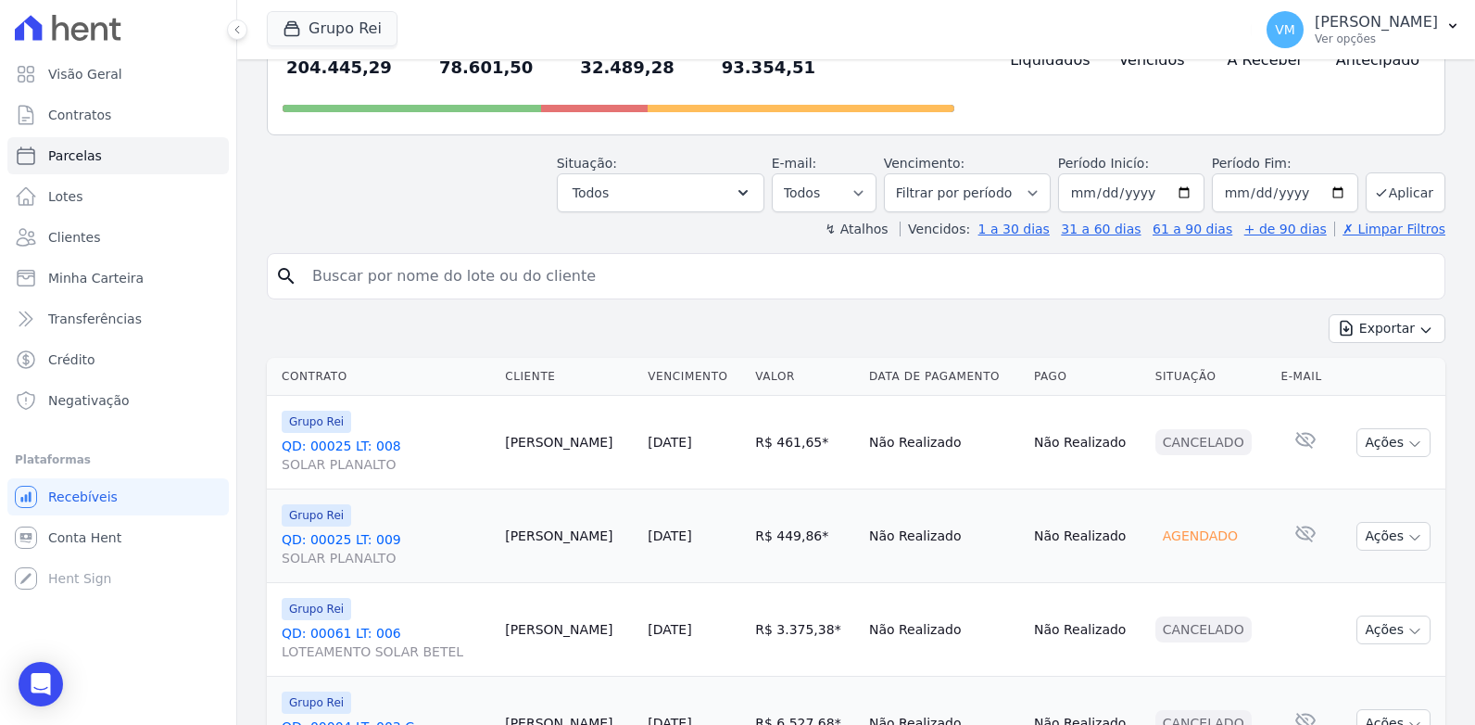
click at [357, 258] on input "search" at bounding box center [869, 276] width 1136 height 37
paste input "CRISTIANE MARIA DE JESUS IMIDIO"
drag, startPoint x: 458, startPoint y: 248, endPoint x: 615, endPoint y: 256, distance: 157.7
click at [615, 258] on input "CRISTIANE MARIA DE JESUS IMIDIO" at bounding box center [869, 276] width 1136 height 37
type input "CRISTIANE MARIA DE JESUS IMIDIO"
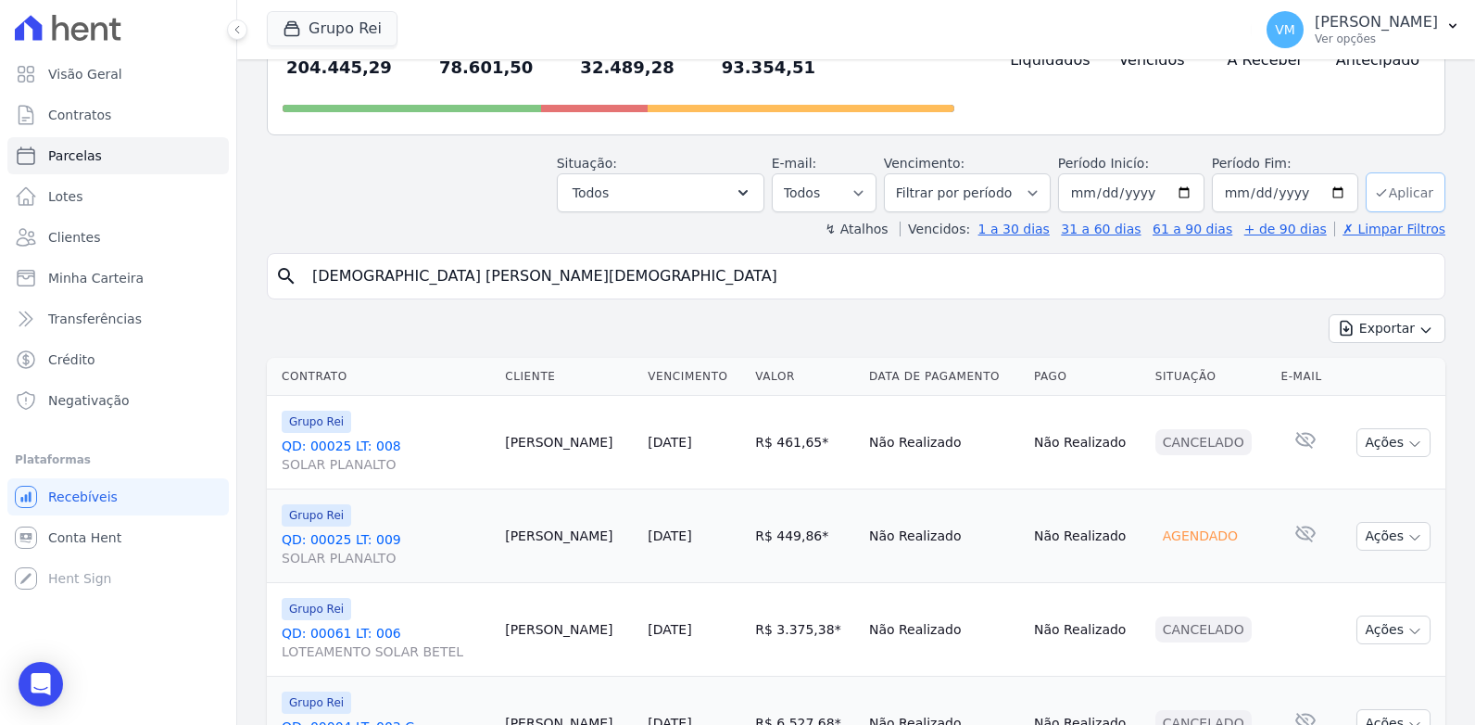
click at [1389, 172] on button "Aplicar" at bounding box center [1406, 192] width 80 height 40
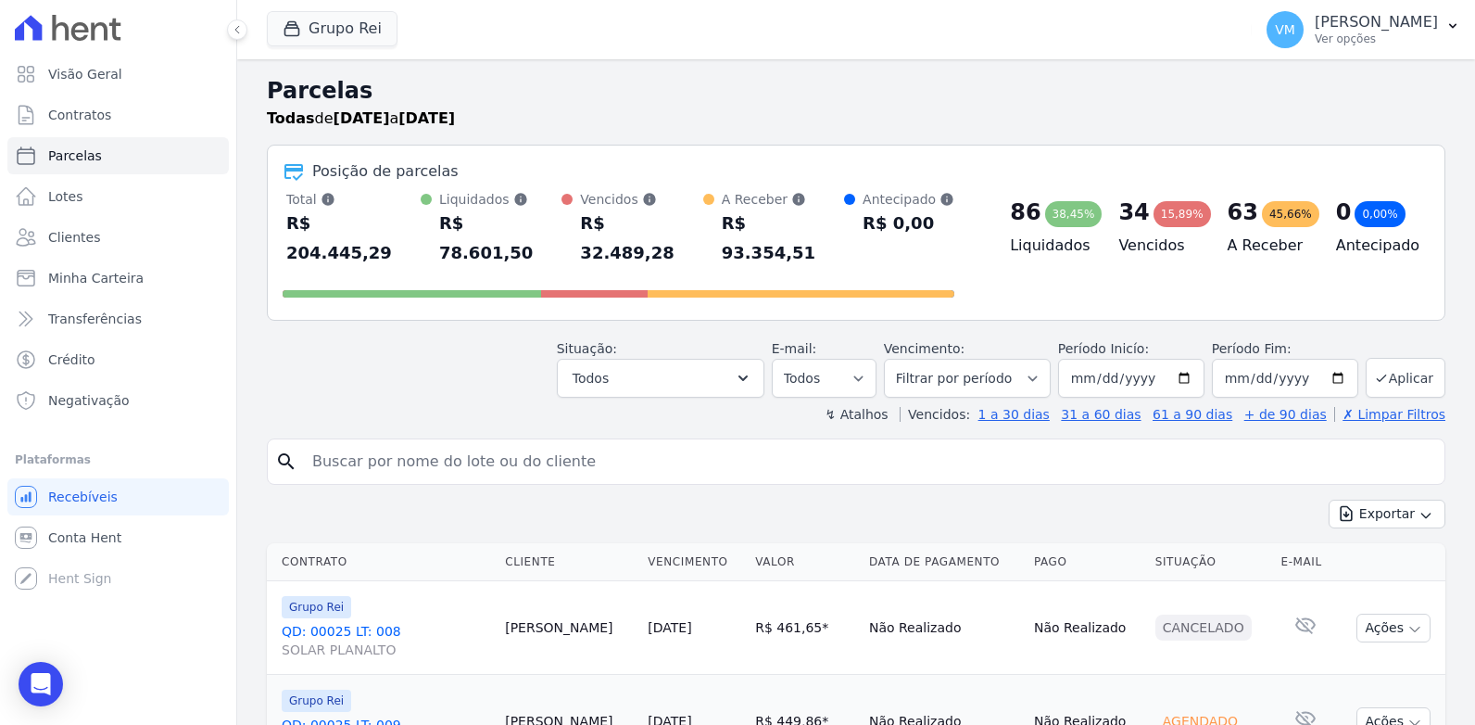
select select
click at [510, 543] on th "Cliente" at bounding box center [569, 562] width 143 height 38
click at [1158, 359] on input "[DATE]" at bounding box center [1131, 378] width 146 height 39
click at [1182, 359] on input "[DATE]" at bounding box center [1131, 378] width 146 height 39
type input "[DATE]"
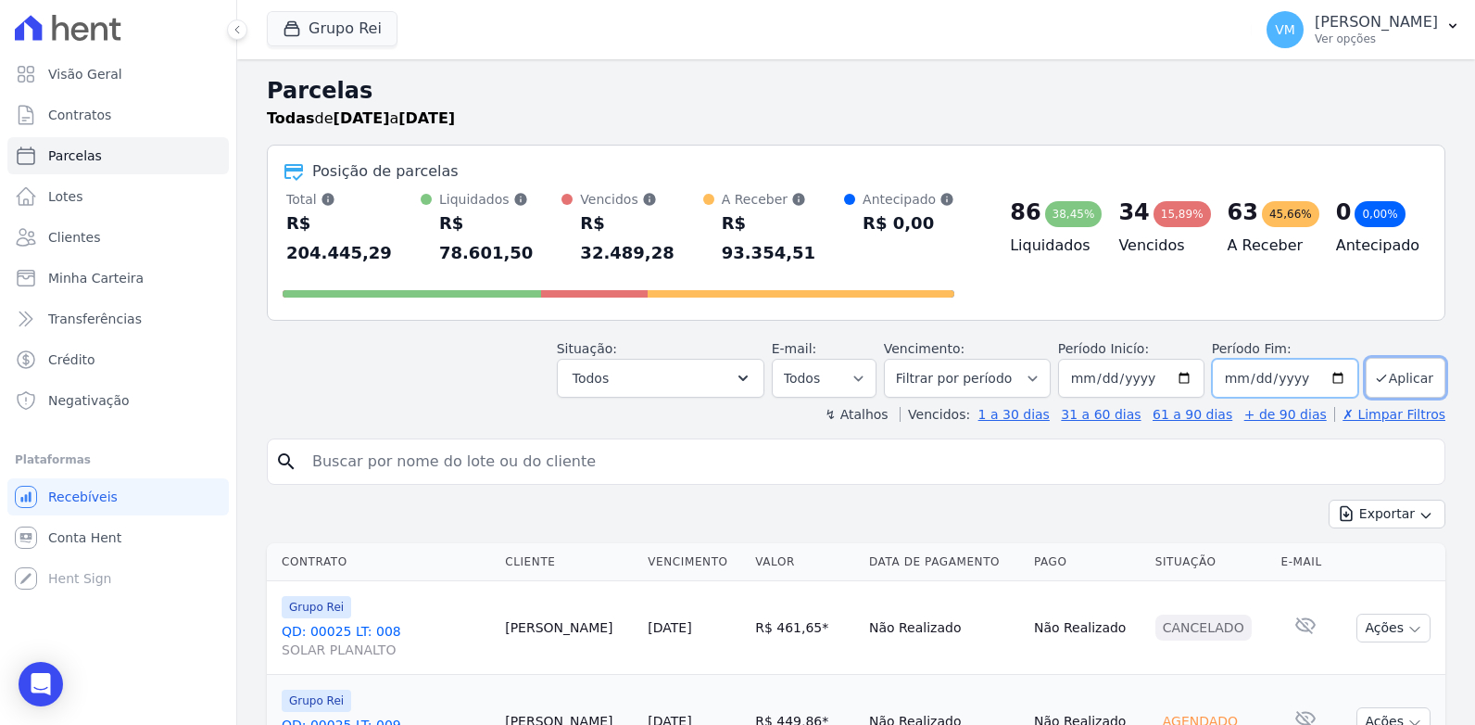
click at [1327, 359] on input "[DATE]" at bounding box center [1285, 378] width 146 height 39
type input "[DATE]"
click at [1386, 358] on button "Aplicar" at bounding box center [1406, 378] width 80 height 40
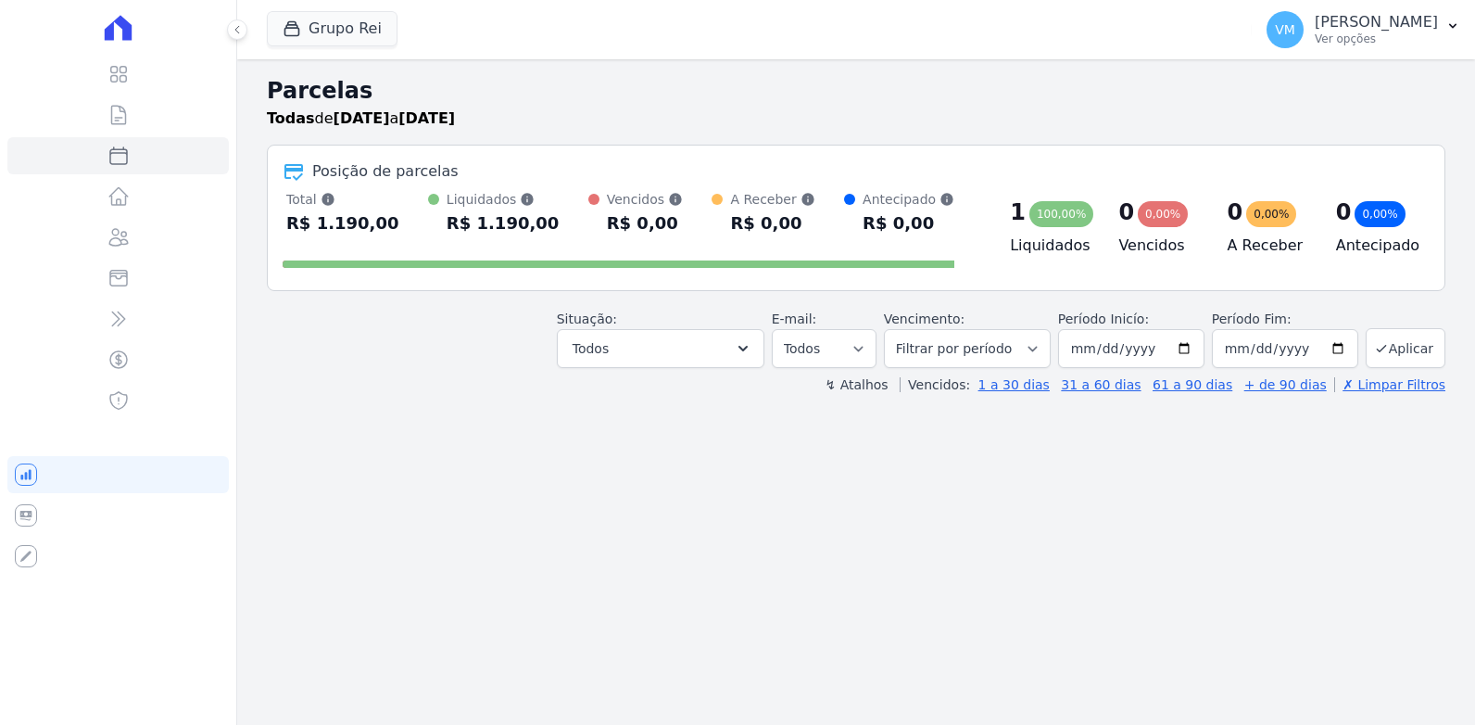
select select
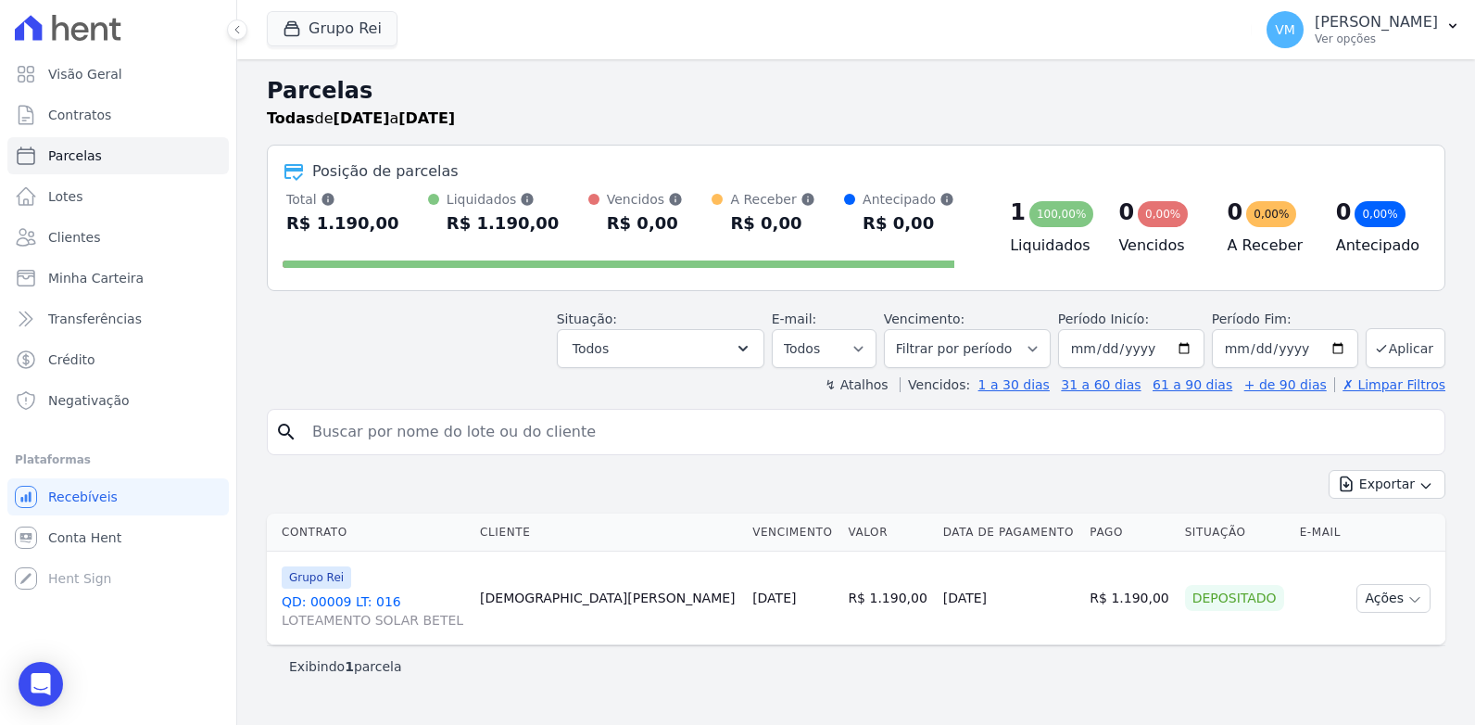
click at [316, 598] on link "QD: 00009 LT: 016 LOTEAMENTO SOLAR BETEL" at bounding box center [373, 610] width 183 height 37
